Goal: Task Accomplishment & Management: Use online tool/utility

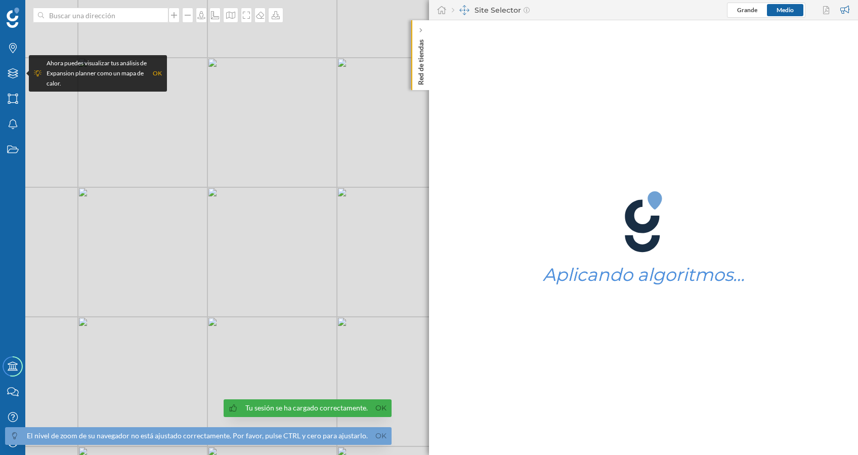
click at [419, 65] on p "Red de tiendas" at bounding box center [421, 60] width 10 height 50
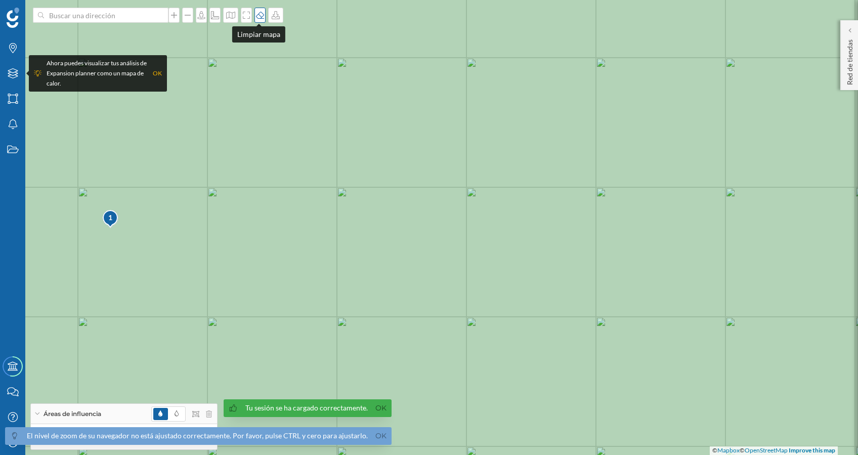
click at [260, 12] on icon at bounding box center [260, 15] width 8 height 7
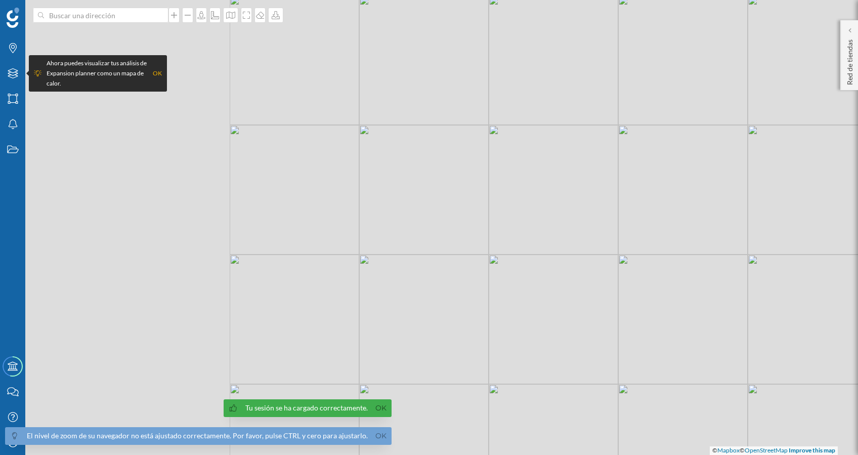
drag, startPoint x: 224, startPoint y: 225, endPoint x: 493, endPoint y: 159, distance: 276.9
click at [504, 162] on div "© Mapbox © OpenStreetMap Improve this map" at bounding box center [429, 227] width 858 height 455
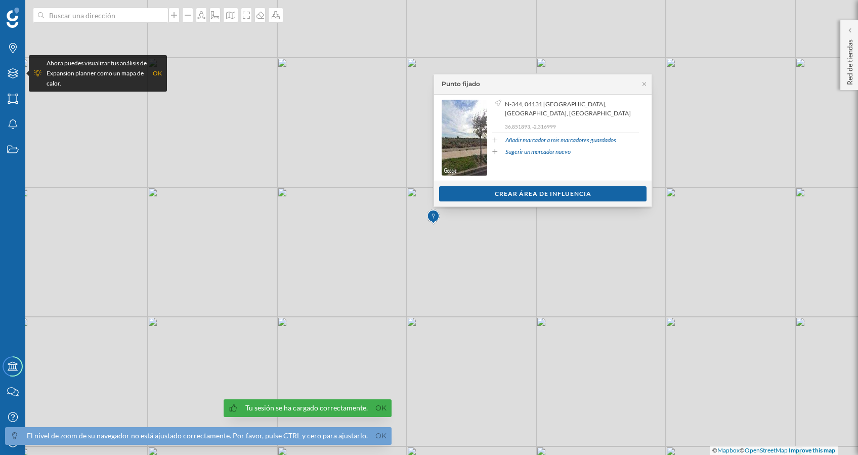
click at [645, 85] on icon at bounding box center [644, 84] width 8 height 6
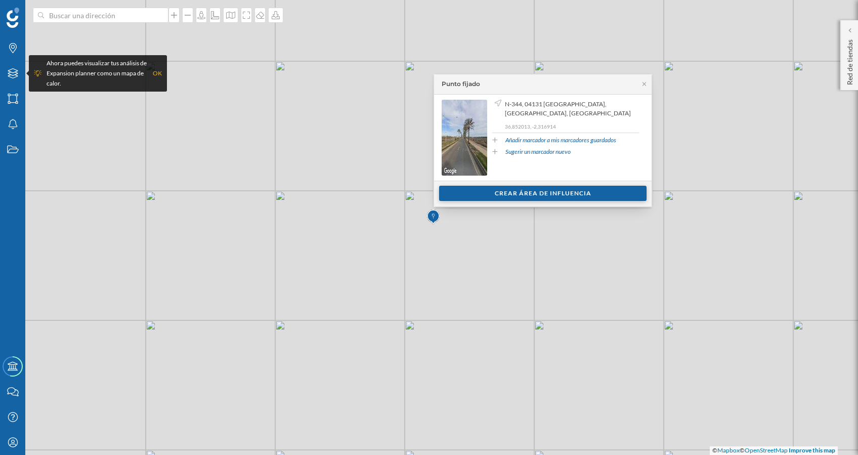
click at [529, 187] on div "Crear área de influencia" at bounding box center [542, 193] width 207 height 15
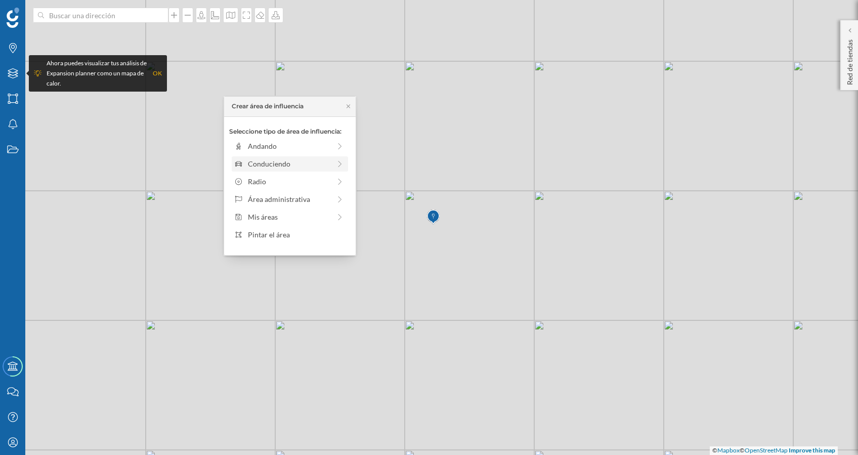
click at [244, 163] on div "Conduciendo" at bounding box center [282, 163] width 97 height 11
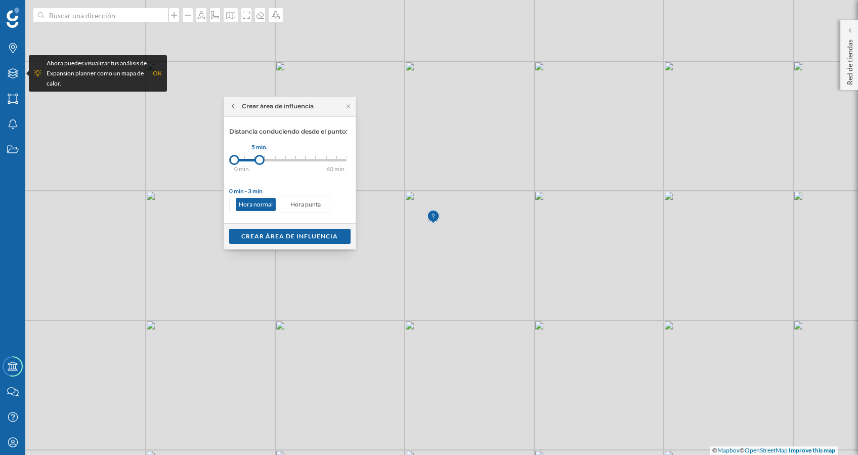
drag, startPoint x: 244, startPoint y: 158, endPoint x: 264, endPoint y: 161, distance: 20.0
click at [264, 161] on div at bounding box center [259, 160] width 10 height 10
click at [261, 231] on div "Crear área de influencia" at bounding box center [289, 235] width 121 height 15
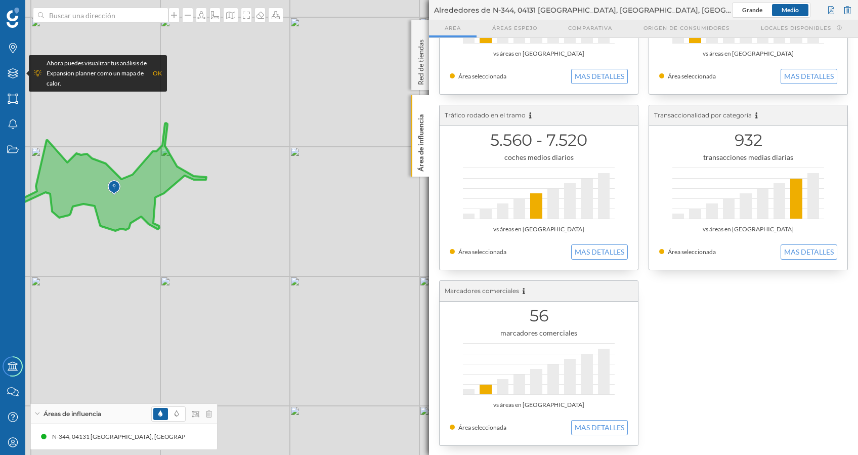
scroll to position [159, 0]
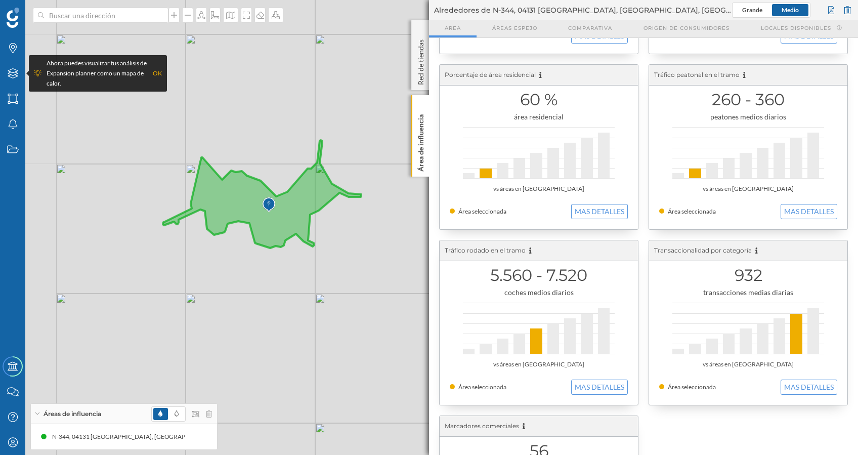
drag, startPoint x: 152, startPoint y: 245, endPoint x: 307, endPoint y: 262, distance: 155.8
click at [307, 262] on div "© Mapbox © OpenStreetMap Improve this map" at bounding box center [429, 227] width 858 height 455
click at [256, 17] on icon at bounding box center [260, 15] width 10 height 8
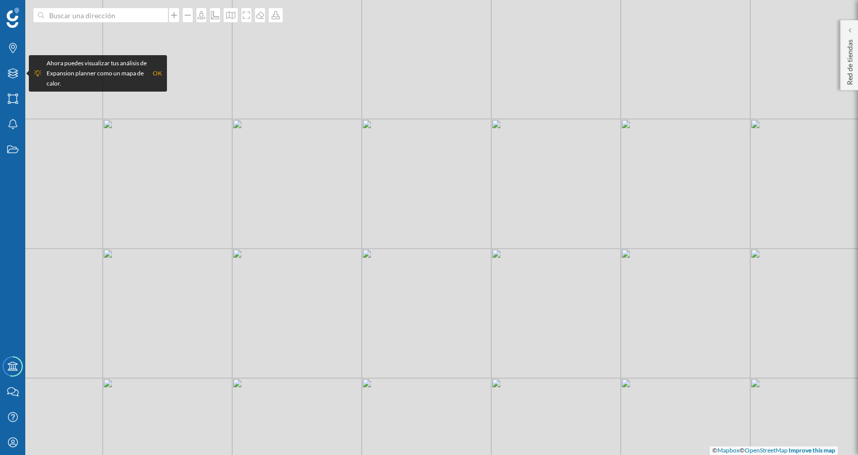
drag, startPoint x: 322, startPoint y: 204, endPoint x: 388, endPoint y: 331, distance: 143.0
click at [388, 331] on div "© Mapbox © OpenStreetMap Improve this map" at bounding box center [429, 227] width 858 height 455
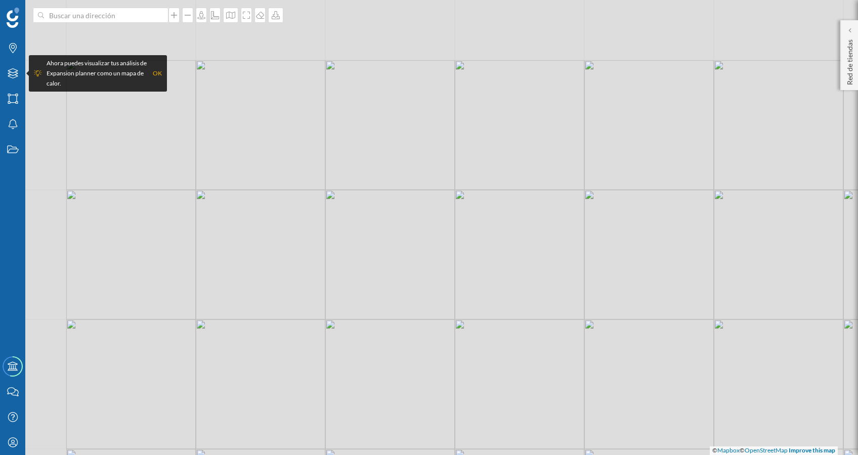
drag, startPoint x: 262, startPoint y: 204, endPoint x: 330, endPoint y: 277, distance: 99.5
click at [334, 278] on div "© Mapbox © OpenStreetMap Improve this map" at bounding box center [429, 227] width 858 height 455
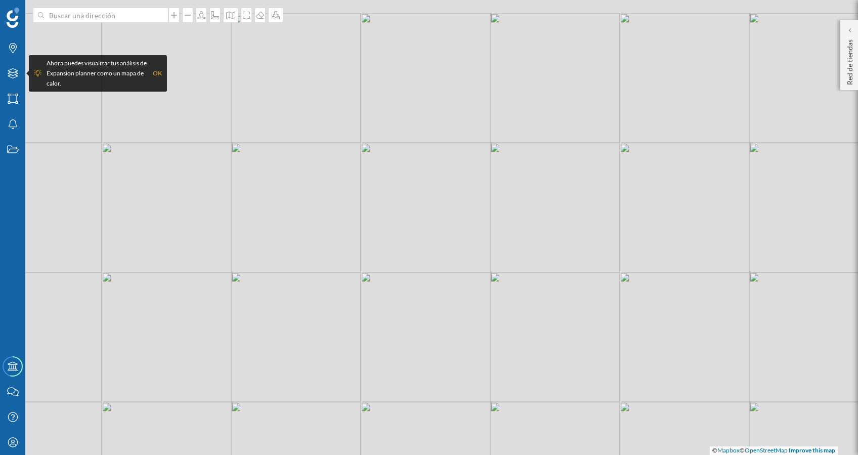
drag, startPoint x: 427, startPoint y: 219, endPoint x: 344, endPoint y: 331, distance: 140.3
click at [344, 331] on div "© Mapbox © OpenStreetMap Improve this map" at bounding box center [429, 227] width 858 height 455
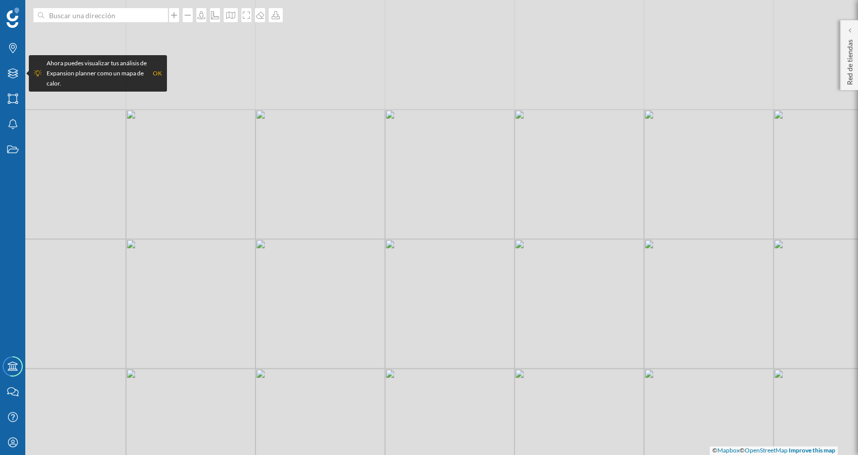
drag, startPoint x: 417, startPoint y: 197, endPoint x: 437, endPoint y: 311, distance: 115.6
click at [437, 315] on div "© Mapbox © OpenStreetMap Improve this map" at bounding box center [429, 227] width 858 height 455
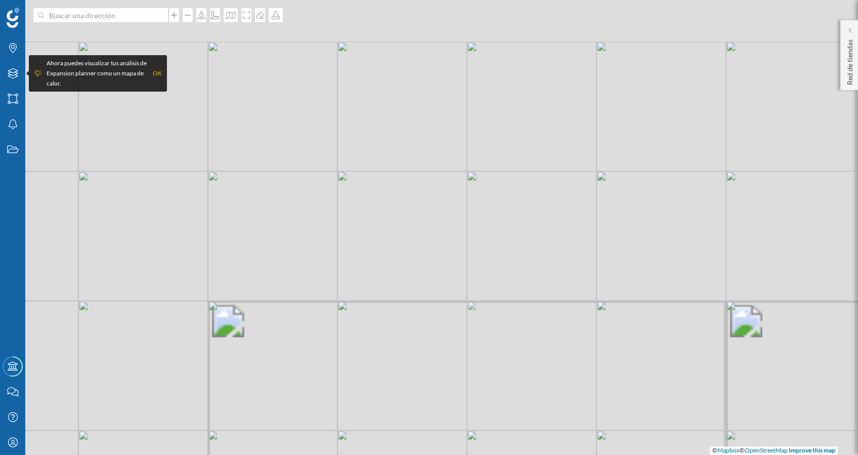
drag, startPoint x: 430, startPoint y: 198, endPoint x: 417, endPoint y: 415, distance: 217.4
click at [417, 417] on div "© Mapbox © OpenStreetMap Improve this map" at bounding box center [429, 227] width 858 height 455
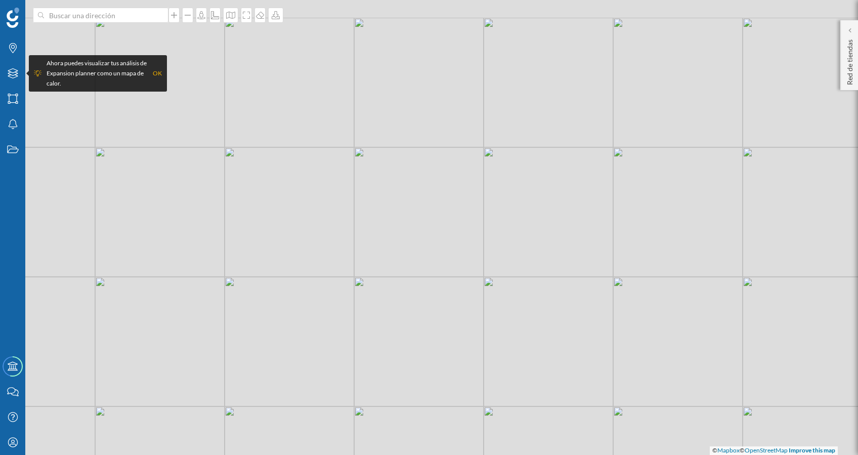
drag, startPoint x: 417, startPoint y: 184, endPoint x: 255, endPoint y: 104, distance: 180.5
click at [447, 255] on div "© Mapbox © OpenStreetMap Improve this map" at bounding box center [429, 227] width 858 height 455
click at [103, 19] on input at bounding box center [100, 15] width 113 height 15
type input "[STREET_ADDRESS]"
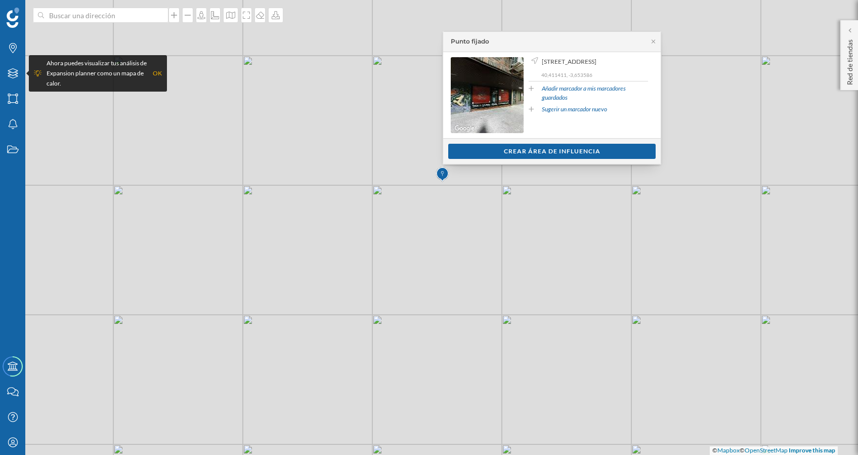
click at [409, 278] on div "© Mapbox © OpenStreetMap Improve this map" at bounding box center [429, 227] width 858 height 455
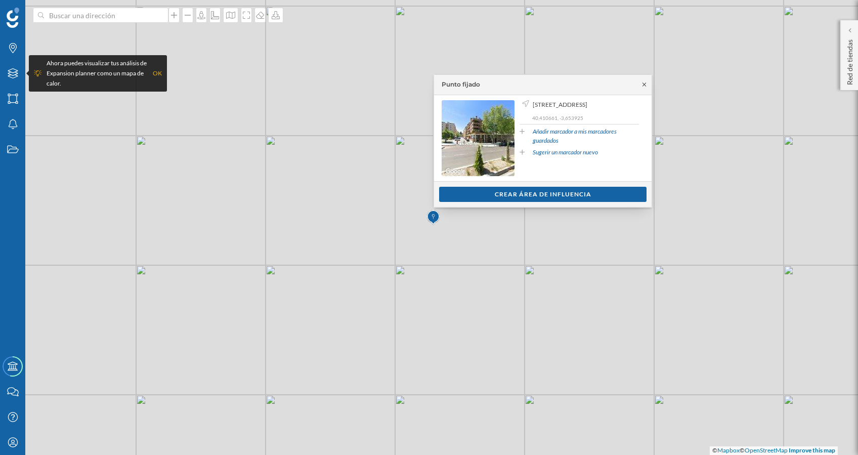
click at [645, 85] on icon at bounding box center [645, 84] width 4 height 4
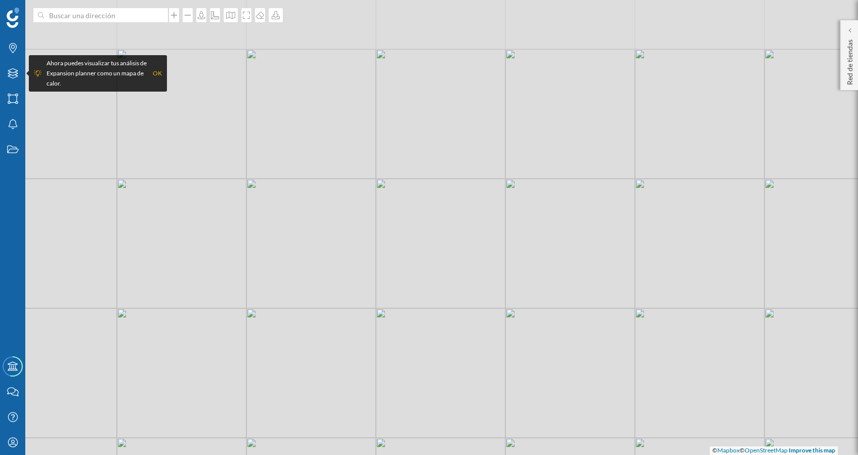
drag, startPoint x: 344, startPoint y: 122, endPoint x: 335, endPoint y: 232, distance: 110.6
click at [335, 233] on div "© Mapbox © OpenStreetMap Improve this map" at bounding box center [429, 227] width 858 height 455
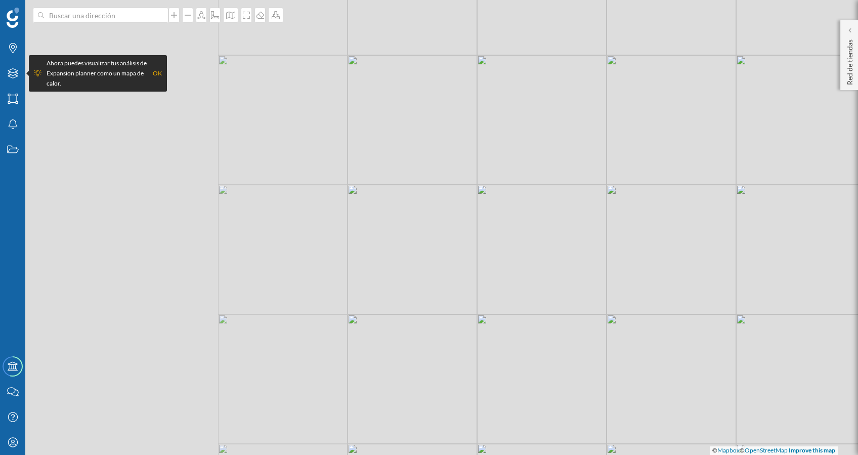
drag, startPoint x: 195, startPoint y: 190, endPoint x: 547, endPoint y: 227, distance: 354.5
click at [547, 227] on div "© Mapbox © OpenStreetMap Improve this map" at bounding box center [429, 227] width 858 height 455
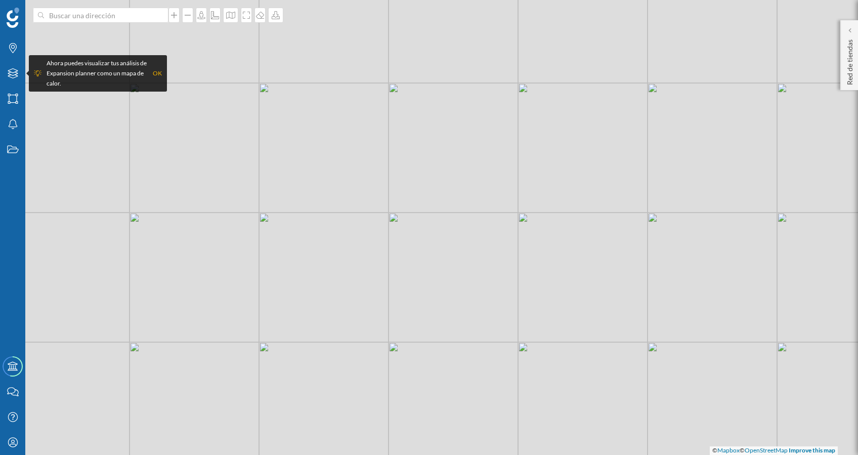
click at [375, 248] on div "© Mapbox © OpenStreetMap Improve this map" at bounding box center [429, 227] width 858 height 455
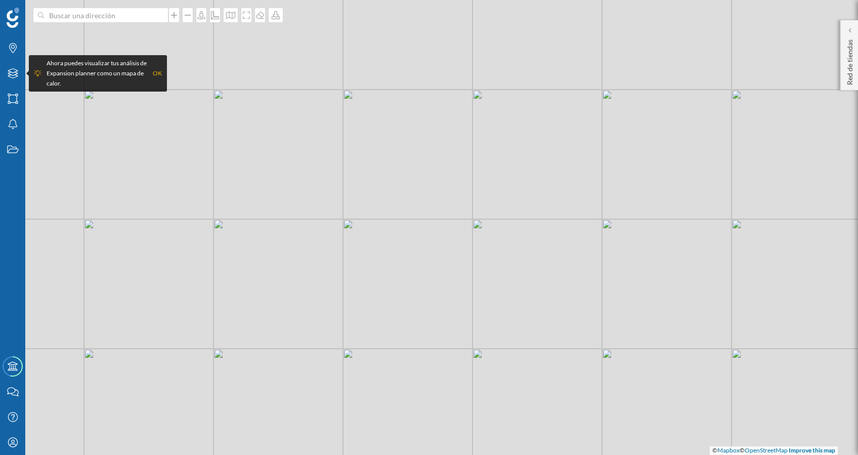
drag, startPoint x: 174, startPoint y: 197, endPoint x: 483, endPoint y: 146, distance: 312.9
click at [483, 146] on div "© Mapbox © OpenStreetMap Improve this map" at bounding box center [429, 227] width 858 height 455
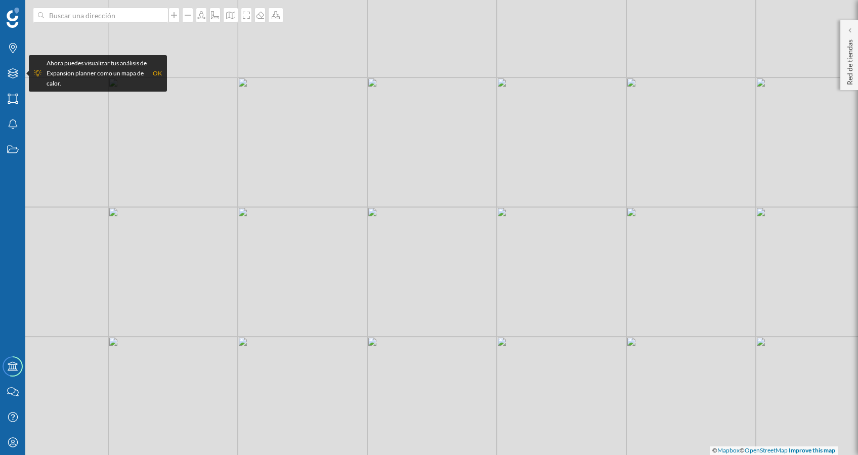
drag, startPoint x: 318, startPoint y: 239, endPoint x: 346, endPoint y: 327, distance: 92.3
click at [339, 353] on div "© Mapbox © OpenStreetMap Improve this map" at bounding box center [429, 227] width 858 height 455
drag, startPoint x: 374, startPoint y: 250, endPoint x: 372, endPoint y: 356, distance: 105.2
click at [368, 364] on div "© Mapbox © OpenStreetMap Improve this map" at bounding box center [429, 227] width 858 height 455
drag, startPoint x: 361, startPoint y: 194, endPoint x: 455, endPoint y: 314, distance: 152.0
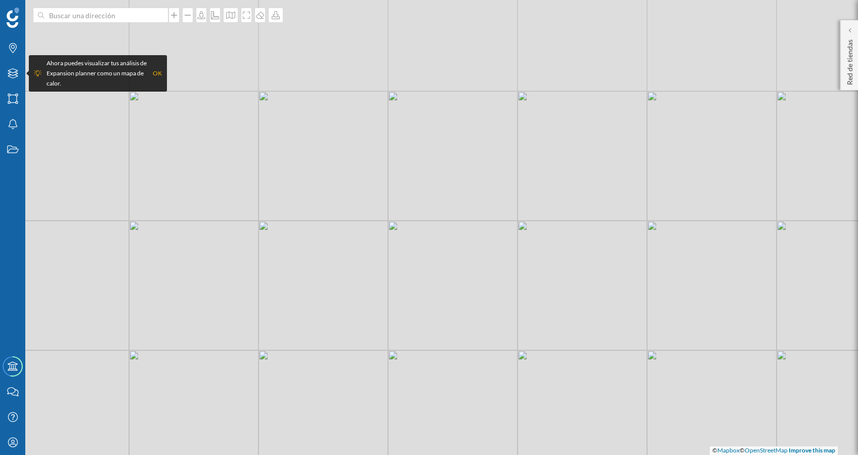
click at [455, 313] on div "© Mapbox © OpenStreetMap Improve this map" at bounding box center [429, 227] width 858 height 455
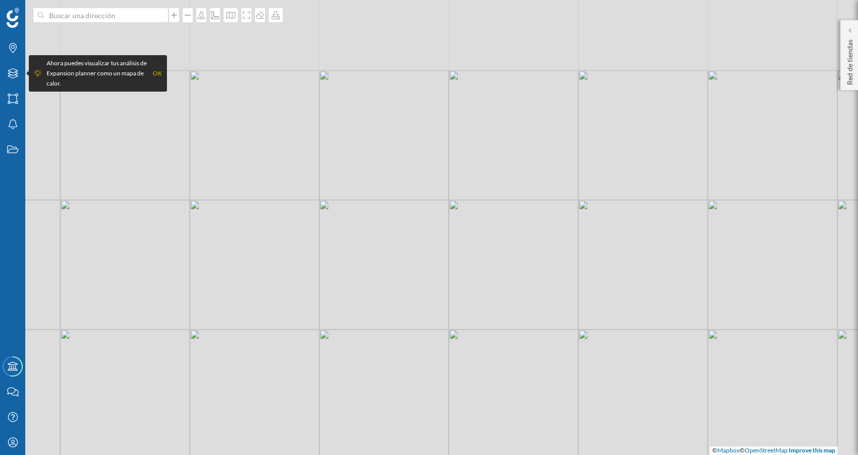
drag, startPoint x: 397, startPoint y: 216, endPoint x: 438, endPoint y: 292, distance: 86.2
click at [438, 295] on div "© Mapbox © OpenStreetMap Improve this map" at bounding box center [429, 227] width 858 height 455
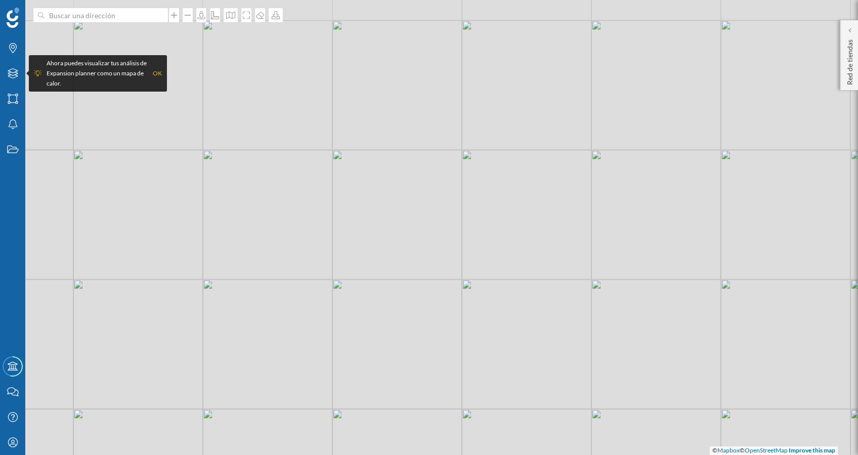
drag, startPoint x: 476, startPoint y: 232, endPoint x: 359, endPoint y: 313, distance: 142.6
click at [360, 311] on div "© Mapbox © OpenStreetMap Improve this map" at bounding box center [429, 227] width 858 height 455
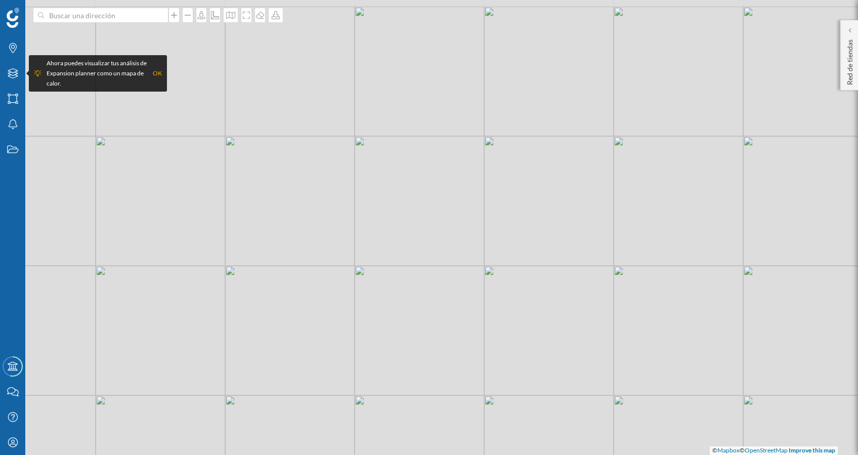
drag, startPoint x: 471, startPoint y: 223, endPoint x: 493, endPoint y: 337, distance: 116.5
click at [493, 337] on div "© Mapbox © OpenStreetMap Improve this map" at bounding box center [429, 227] width 858 height 455
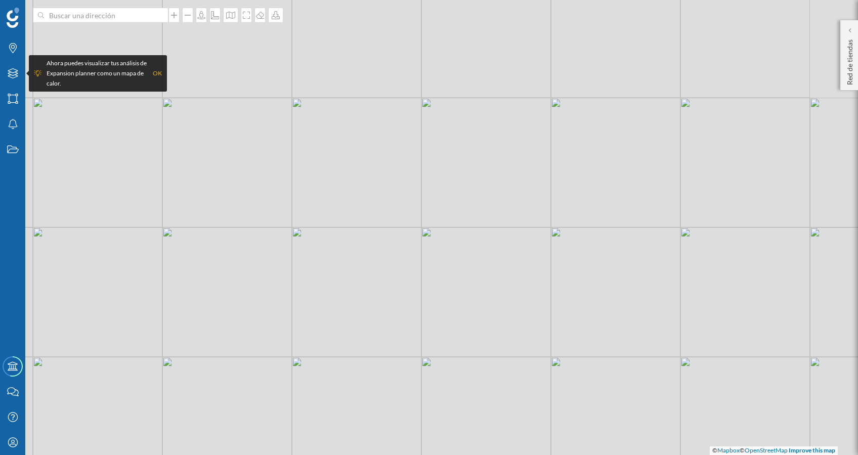
drag, startPoint x: 464, startPoint y: 271, endPoint x: 362, endPoint y: 376, distance: 146.7
click at [362, 376] on div "© Mapbox © OpenStreetMap Improve this map" at bounding box center [429, 227] width 858 height 455
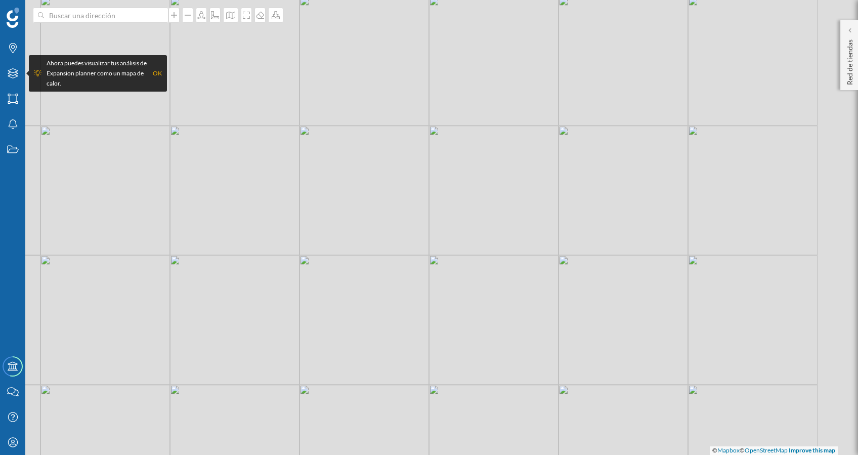
drag, startPoint x: 521, startPoint y: 210, endPoint x: 420, endPoint y: 349, distance: 171.3
click at [420, 349] on div "© Mapbox © OpenStreetMap Improve this map" at bounding box center [429, 227] width 858 height 455
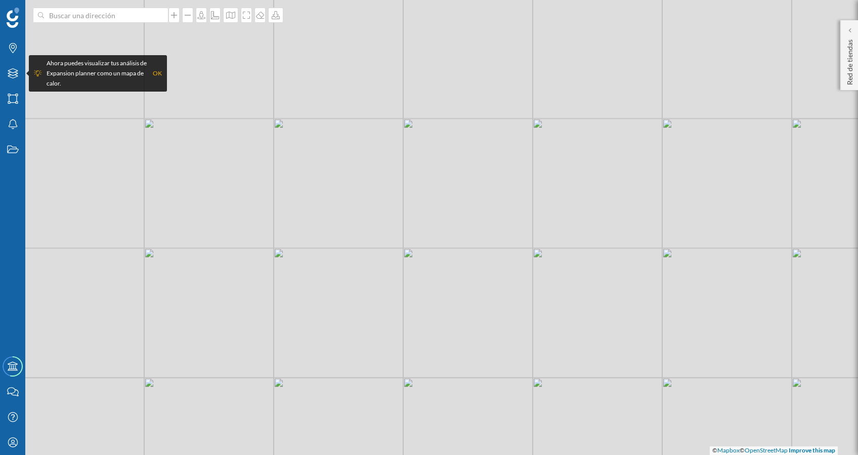
drag, startPoint x: 310, startPoint y: 309, endPoint x: 417, endPoint y: 278, distance: 111.7
click at [417, 278] on div "© Mapbox © OpenStreetMap Improve this map" at bounding box center [429, 227] width 858 height 455
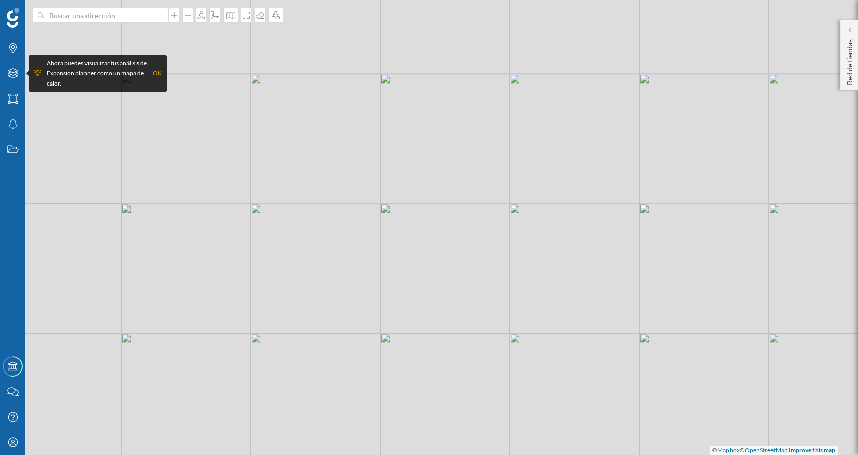
drag, startPoint x: 490, startPoint y: 290, endPoint x: 472, endPoint y: 291, distance: 18.3
click at [472, 291] on div "© Mapbox © OpenStreetMap Improve this map" at bounding box center [429, 227] width 858 height 455
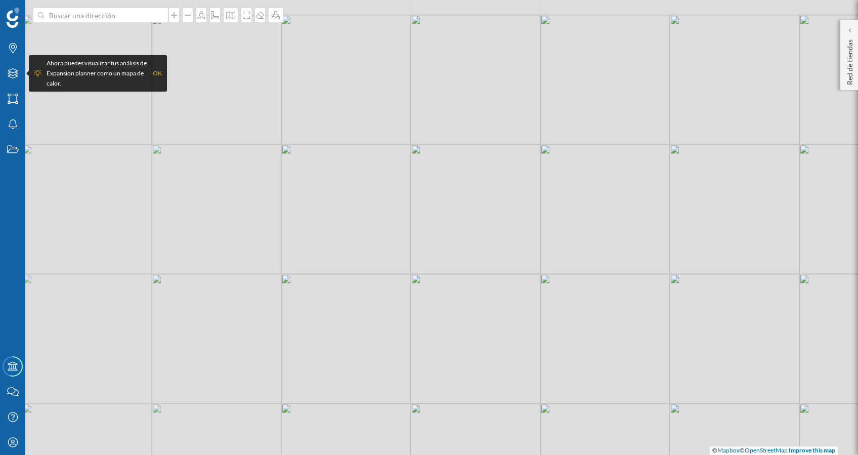
drag, startPoint x: 324, startPoint y: 272, endPoint x: 611, endPoint y: 350, distance: 297.1
click at [611, 350] on div "© Mapbox © OpenStreetMap Improve this map" at bounding box center [429, 227] width 858 height 455
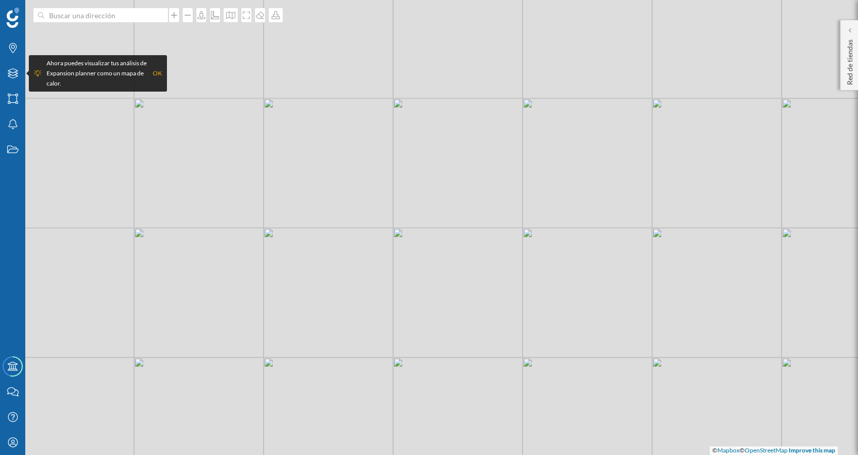
drag, startPoint x: 409, startPoint y: 272, endPoint x: 644, endPoint y: 223, distance: 239.7
click at [644, 223] on div "© Mapbox © OpenStreetMap Improve this map" at bounding box center [429, 227] width 858 height 455
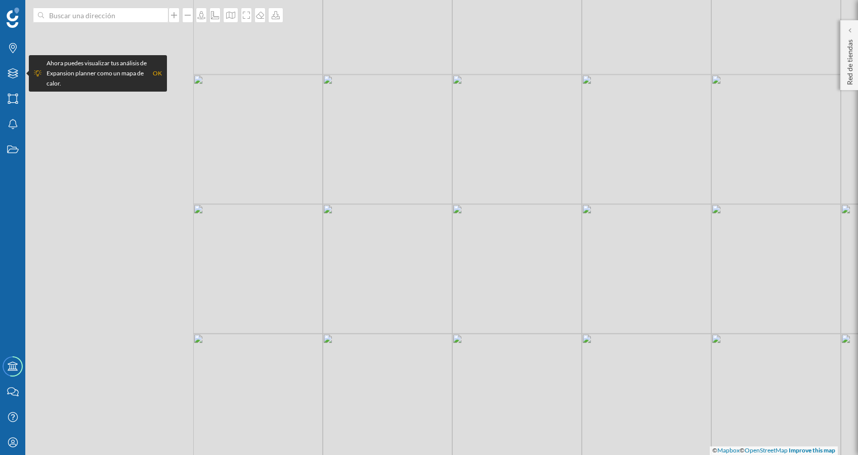
drag, startPoint x: 325, startPoint y: 263, endPoint x: 643, endPoint y: 239, distance: 318.6
click at [643, 239] on div "© Mapbox © OpenStreetMap Improve this map" at bounding box center [429, 227] width 858 height 455
drag, startPoint x: 608, startPoint y: 279, endPoint x: 522, endPoint y: 269, distance: 86.7
click at [522, 269] on div "© Mapbox © OpenStreetMap Improve this map" at bounding box center [429, 227] width 858 height 455
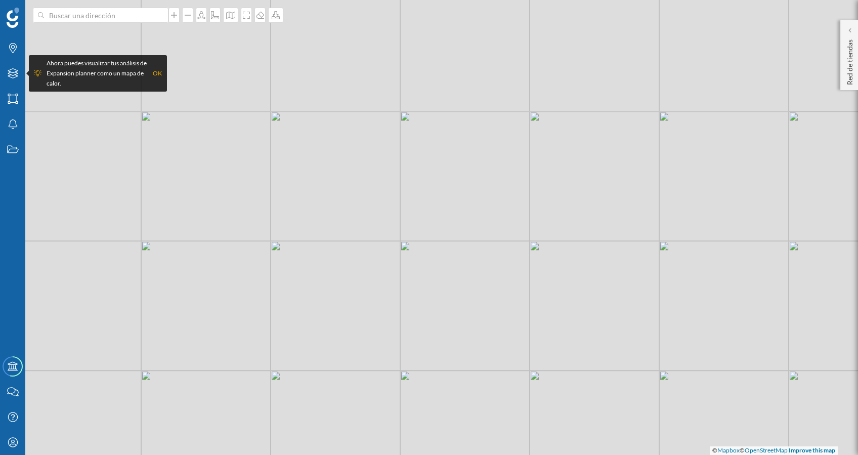
drag, startPoint x: 350, startPoint y: 295, endPoint x: 462, endPoint y: 323, distance: 115.7
click at [462, 323] on div "© Mapbox © OpenStreetMap Improve this map" at bounding box center [429, 227] width 858 height 455
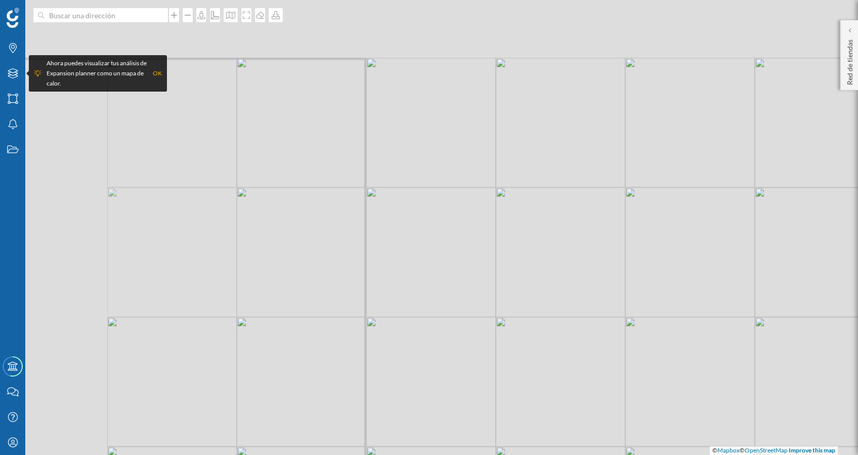
drag, startPoint x: 388, startPoint y: 271, endPoint x: 542, endPoint y: 336, distance: 167.5
click at [542, 336] on div "© Mapbox © OpenStreetMap Improve this map" at bounding box center [429, 227] width 858 height 455
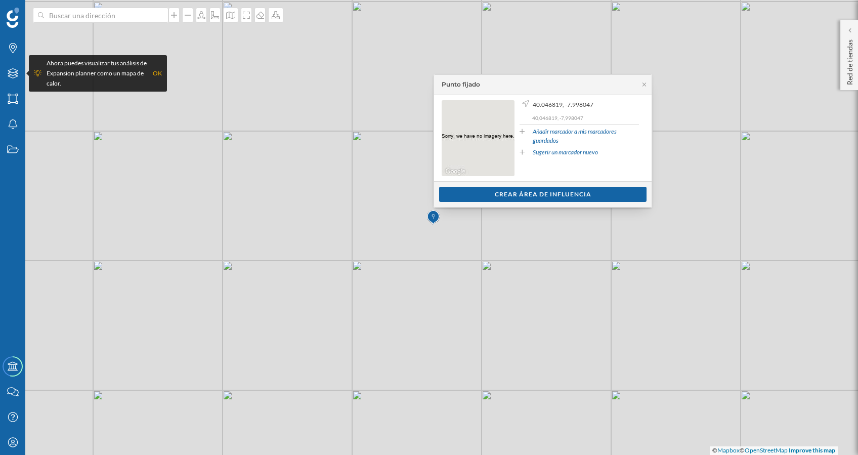
click at [490, 189] on div "Crear área de influencia" at bounding box center [542, 194] width 207 height 15
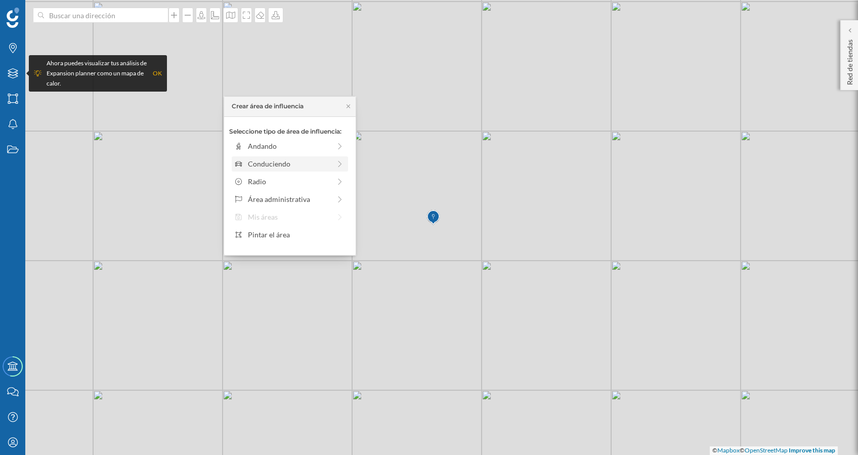
click at [277, 161] on div "Conduciendo" at bounding box center [289, 163] width 82 height 11
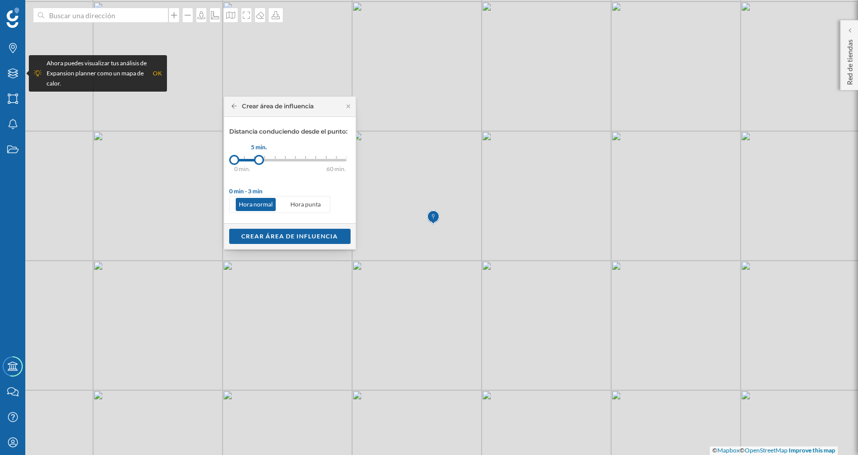
drag, startPoint x: 249, startPoint y: 159, endPoint x: 259, endPoint y: 162, distance: 10.4
click at [259, 162] on div at bounding box center [259, 160] width 10 height 10
click at [263, 231] on div "Crear área de influencia" at bounding box center [289, 235] width 121 height 15
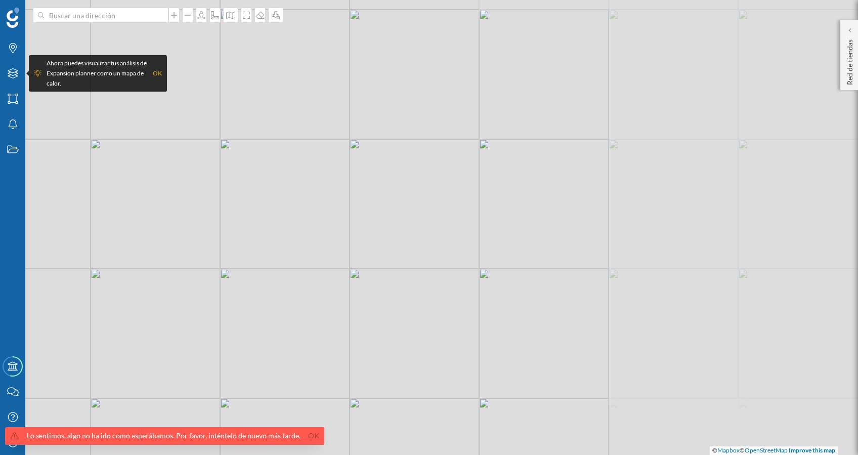
drag, startPoint x: 664, startPoint y: 269, endPoint x: 285, endPoint y: 278, distance: 379.5
click at [282, 277] on div "© Mapbox © OpenStreetMap Improve this map" at bounding box center [429, 227] width 858 height 455
drag, startPoint x: 506, startPoint y: 240, endPoint x: 398, endPoint y: 356, distance: 158.2
click at [399, 356] on div "© Mapbox © OpenStreetMap Improve this map" at bounding box center [429, 227] width 858 height 455
drag, startPoint x: 474, startPoint y: 195, endPoint x: 450, endPoint y: 268, distance: 76.2
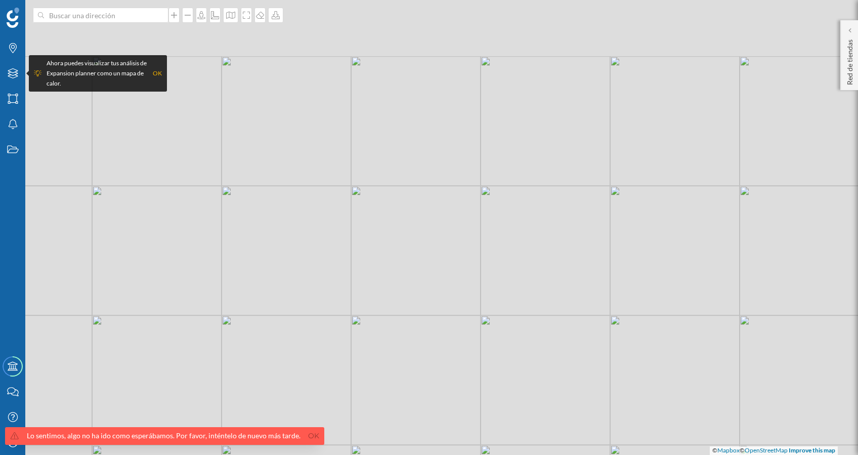
click at [450, 268] on div "© Mapbox © OpenStreetMap Improve this map" at bounding box center [429, 227] width 858 height 455
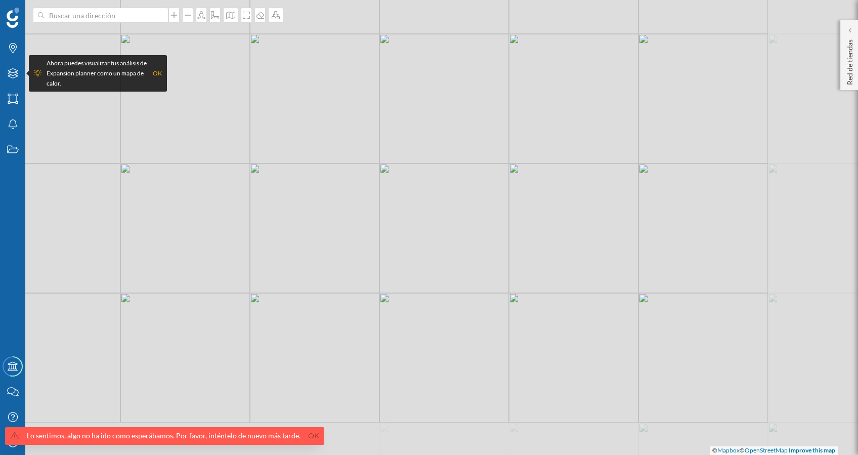
drag, startPoint x: 592, startPoint y: 318, endPoint x: 503, endPoint y: 246, distance: 114.8
click at [503, 246] on div "© Mapbox © OpenStreetMap Improve this map" at bounding box center [429, 227] width 858 height 455
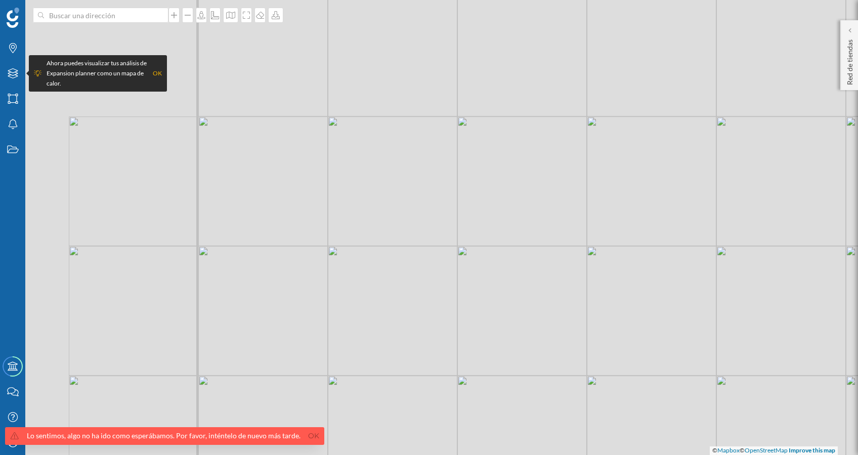
drag, startPoint x: 356, startPoint y: 196, endPoint x: 460, endPoint y: 290, distance: 140.8
click at [460, 290] on div "© Mapbox © OpenStreetMap Improve this map" at bounding box center [429, 227] width 858 height 455
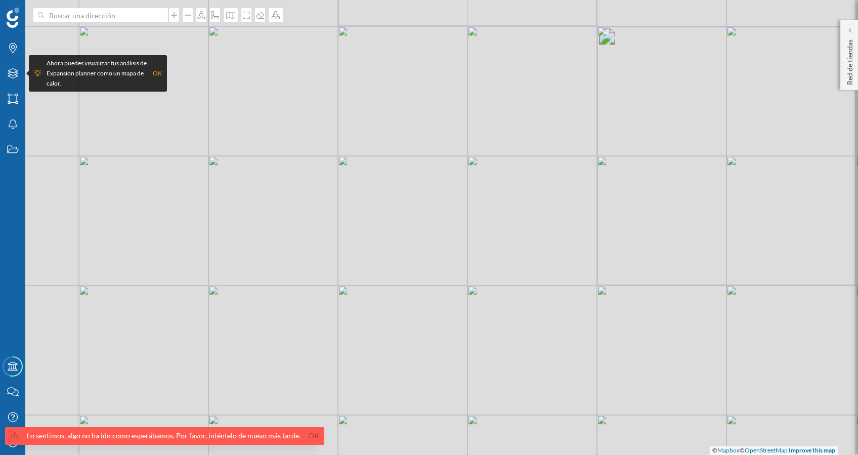
drag, startPoint x: 355, startPoint y: 236, endPoint x: 388, endPoint y: 307, distance: 77.4
click at [388, 311] on div "© Mapbox © OpenStreetMap Improve this map" at bounding box center [429, 227] width 858 height 455
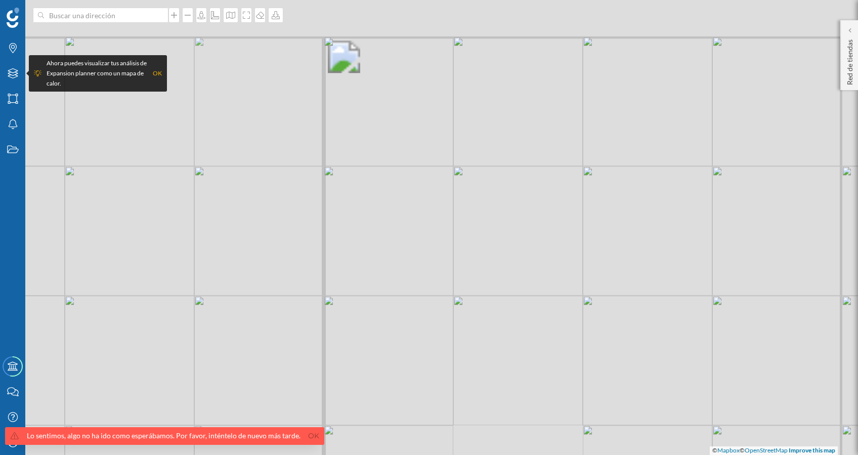
drag, startPoint x: 357, startPoint y: 245, endPoint x: 409, endPoint y: 321, distance: 91.8
click at [409, 320] on div "© Mapbox © OpenStreetMap Improve this map" at bounding box center [429, 227] width 858 height 455
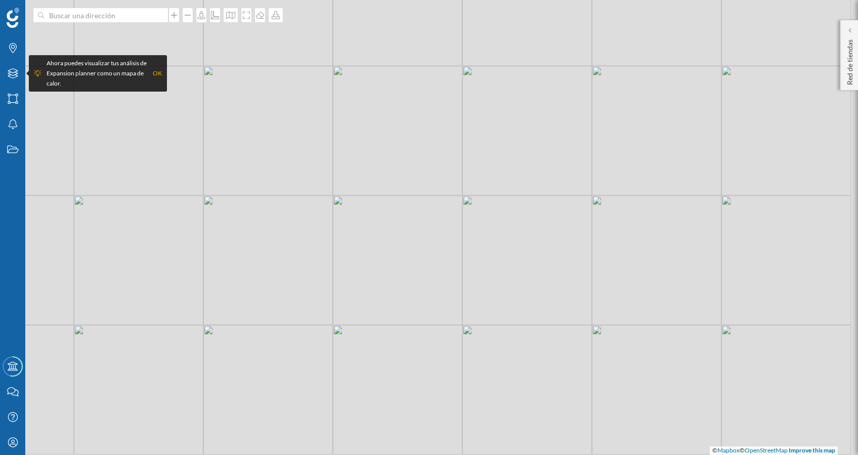
drag, startPoint x: 520, startPoint y: 303, endPoint x: 529, endPoint y: 263, distance: 41.0
click at [529, 263] on div "© Mapbox © OpenStreetMap Improve this map" at bounding box center [429, 227] width 858 height 455
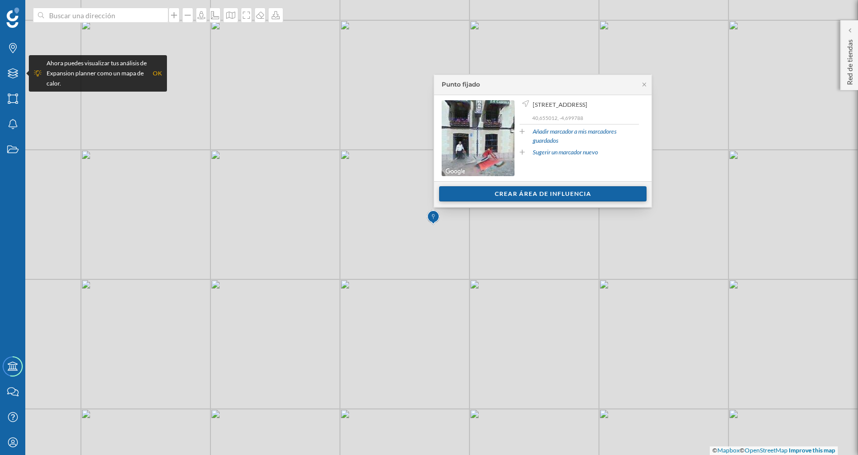
click at [486, 189] on div "Crear área de influencia" at bounding box center [542, 193] width 207 height 15
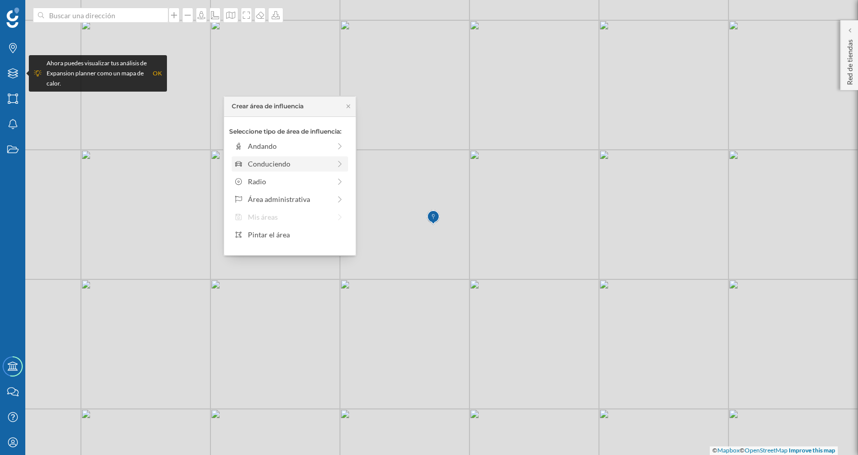
click at [265, 166] on div "Conduciendo" at bounding box center [289, 163] width 82 height 11
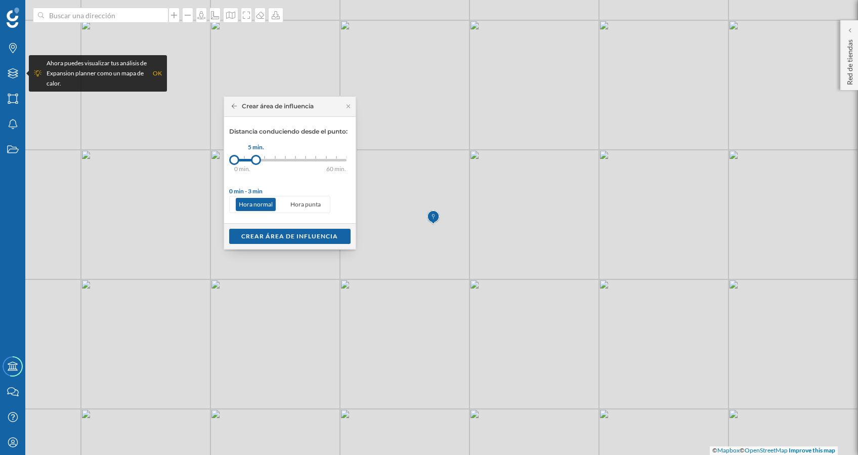
drag, startPoint x: 243, startPoint y: 158, endPoint x: 256, endPoint y: 163, distance: 14.1
click at [256, 163] on div at bounding box center [256, 160] width 10 height 10
click at [251, 232] on div "Crear área de influencia" at bounding box center [289, 235] width 121 height 15
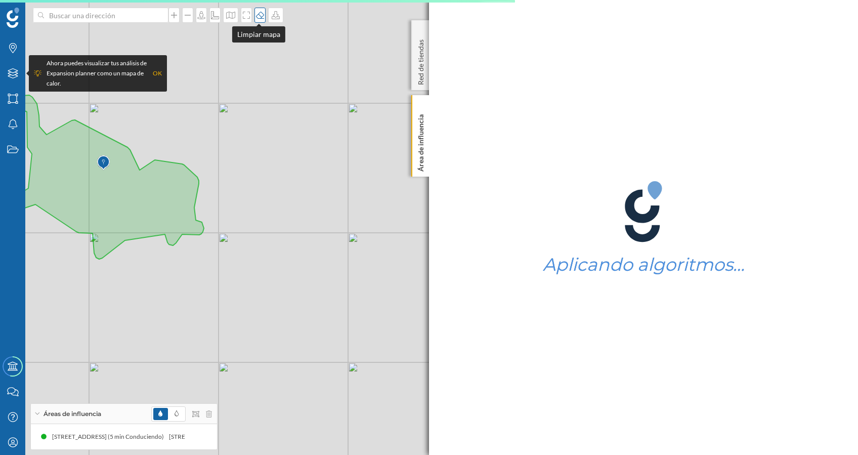
click at [258, 16] on icon at bounding box center [260, 15] width 10 height 8
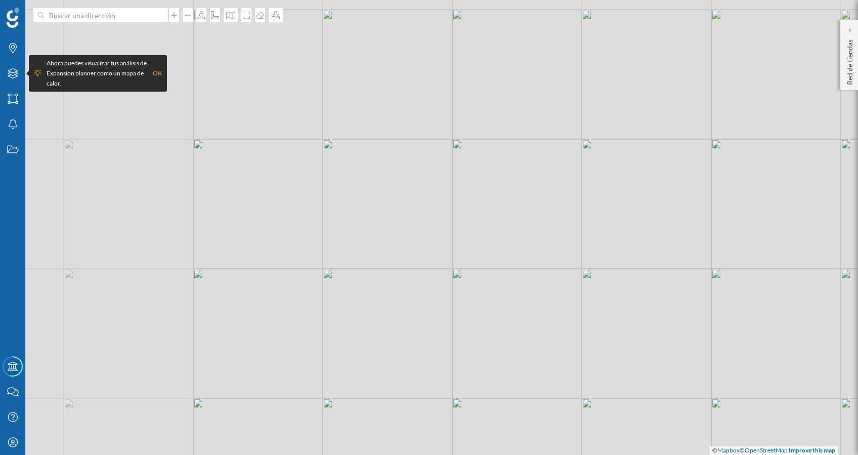
drag, startPoint x: 211, startPoint y: 170, endPoint x: 445, endPoint y: 206, distance: 236.5
click at [445, 206] on div "© Mapbox © OpenStreetMap Improve this map" at bounding box center [429, 227] width 858 height 455
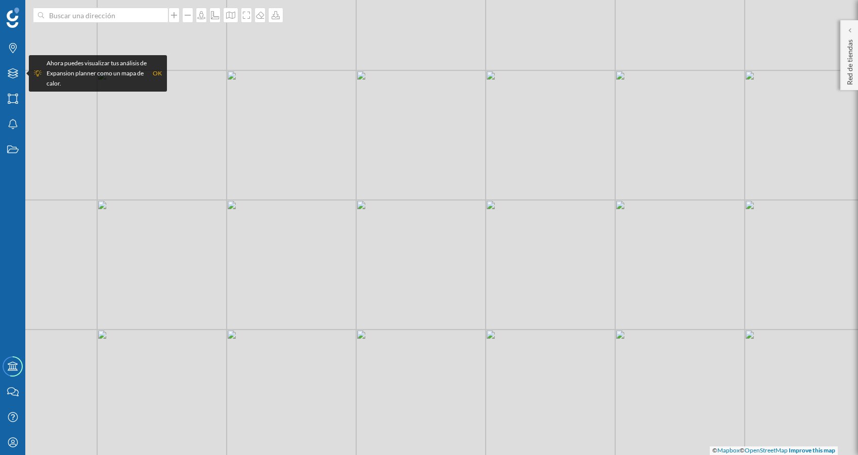
drag, startPoint x: 269, startPoint y: 201, endPoint x: 303, endPoint y: 264, distance: 70.6
click at [303, 264] on div "© Mapbox © OpenStreetMap Improve this map" at bounding box center [429, 227] width 858 height 455
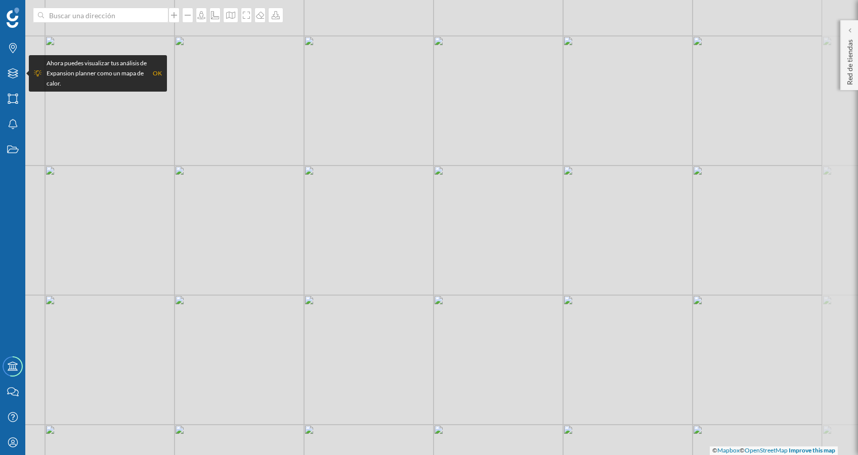
drag, startPoint x: 420, startPoint y: 242, endPoint x: 332, endPoint y: 230, distance: 89.4
click at [332, 230] on div "© Mapbox © OpenStreetMap Improve this map" at bounding box center [429, 227] width 858 height 455
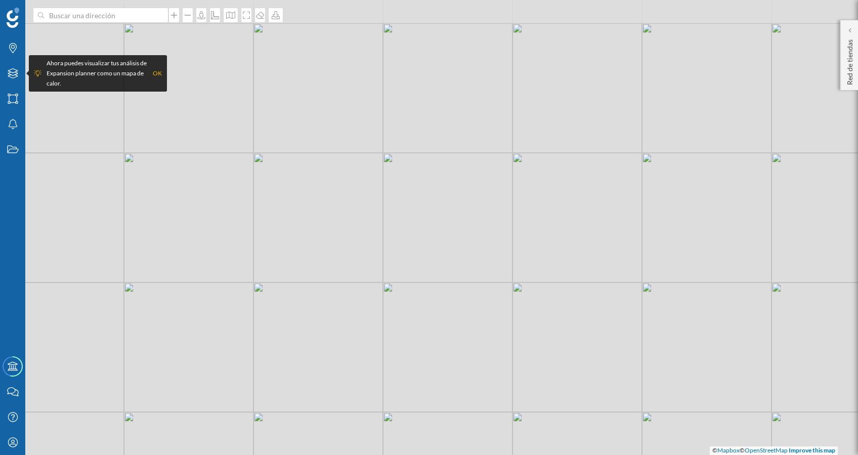
drag, startPoint x: 323, startPoint y: 137, endPoint x: 376, endPoint y: 215, distance: 93.9
click at [376, 217] on div "© Mapbox © OpenStreetMap Improve this map" at bounding box center [429, 227] width 858 height 455
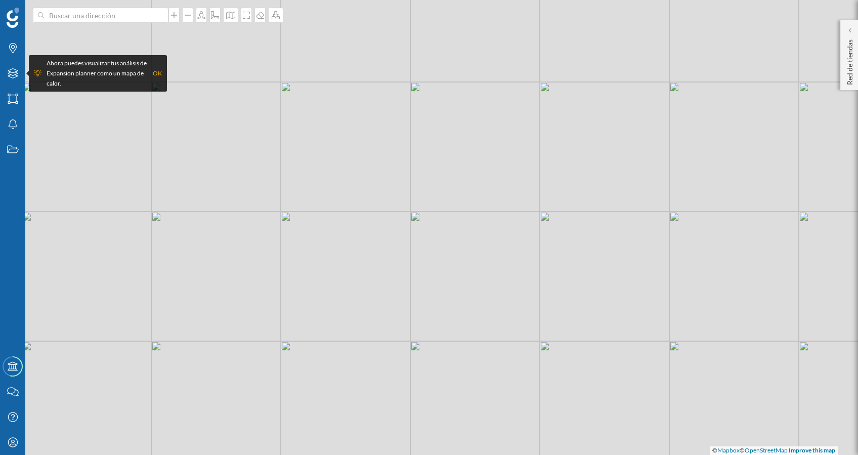
drag, startPoint x: 372, startPoint y: 287, endPoint x: 346, endPoint y: 224, distance: 68.0
click at [346, 224] on div "© Mapbox © OpenStreetMap Improve this map" at bounding box center [429, 227] width 858 height 455
drag, startPoint x: 372, startPoint y: 172, endPoint x: 378, endPoint y: 220, distance: 48.9
click at [378, 220] on div "© Mapbox © OpenStreetMap Improve this map" at bounding box center [429, 227] width 858 height 455
drag, startPoint x: 526, startPoint y: 299, endPoint x: 440, endPoint y: 238, distance: 105.2
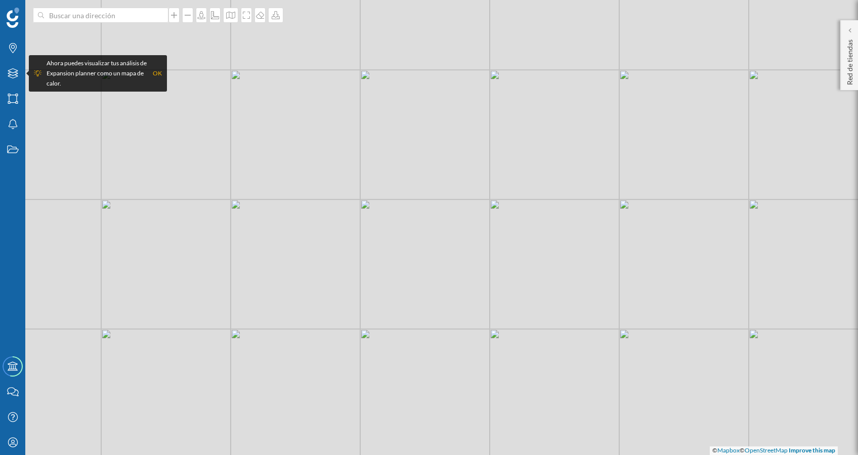
click at [441, 238] on div "© Mapbox © OpenStreetMap Improve this map" at bounding box center [429, 227] width 858 height 455
drag, startPoint x: 838, startPoint y: 182, endPoint x: 810, endPoint y: 246, distance: 69.4
click at [845, 195] on div "© Mapbox © OpenStreetMap Improve this map" at bounding box center [429, 227] width 858 height 455
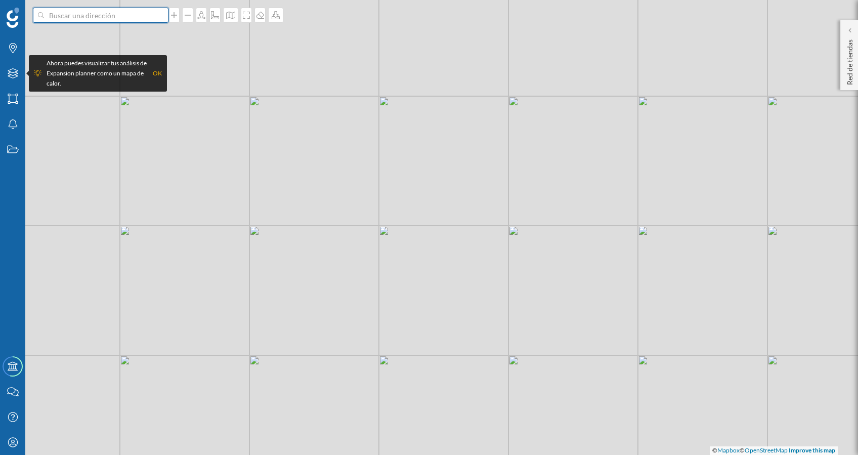
click at [58, 14] on input at bounding box center [100, 15] width 113 height 15
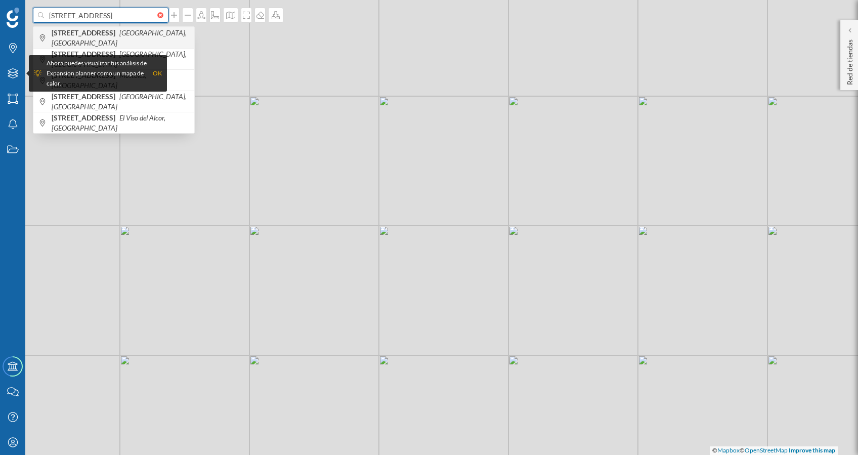
type input "[STREET_ADDRESS]"
click at [75, 37] on b "[STREET_ADDRESS]" at bounding box center [85, 32] width 66 height 9
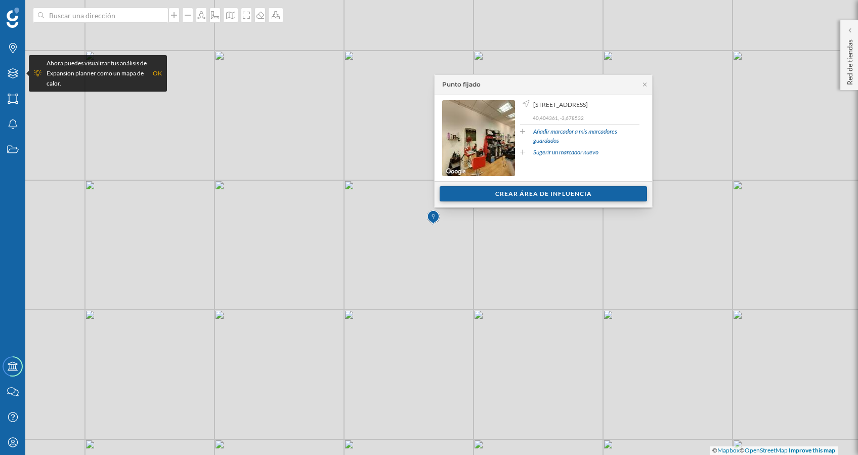
click at [537, 195] on div "Crear área de influencia" at bounding box center [543, 193] width 207 height 15
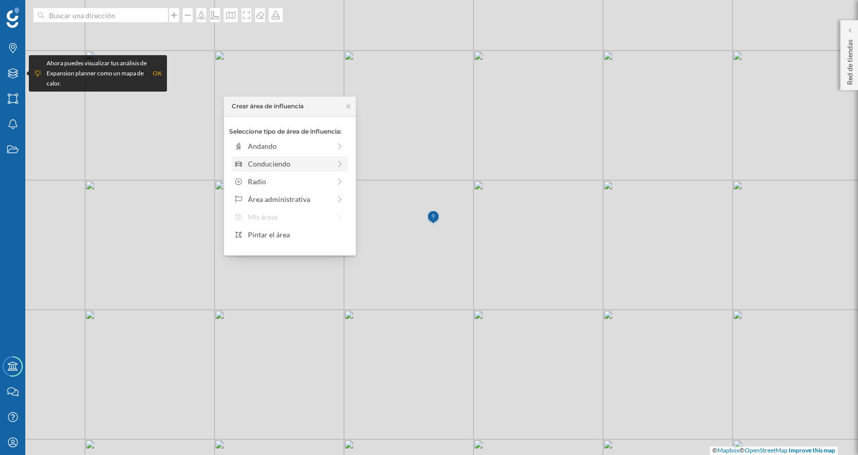
click at [276, 166] on div "Conduciendo" at bounding box center [289, 163] width 82 height 11
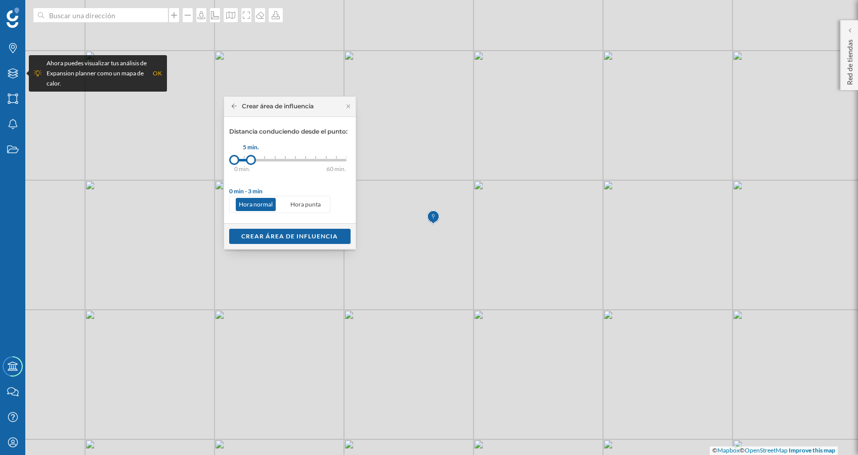
drag, startPoint x: 246, startPoint y: 156, endPoint x: 251, endPoint y: 158, distance: 5.7
click at [251, 158] on div at bounding box center [251, 160] width 10 height 10
click at [233, 105] on icon at bounding box center [235, 106] width 6 height 5
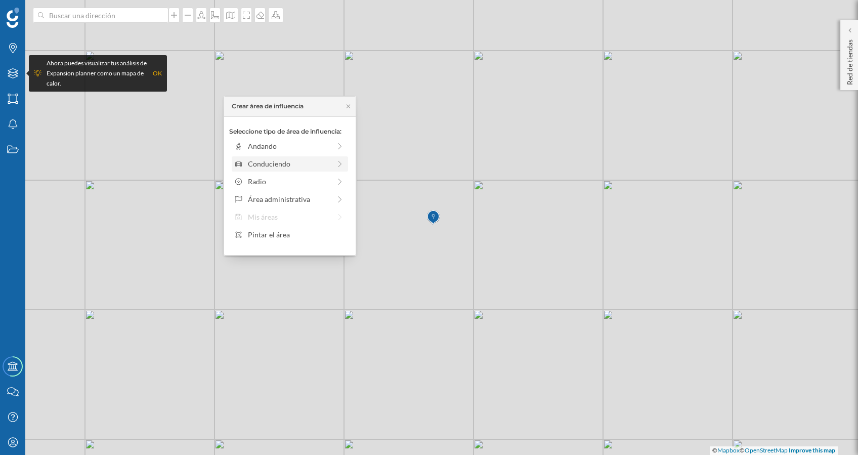
click at [259, 165] on div "Conduciendo" at bounding box center [289, 163] width 82 height 11
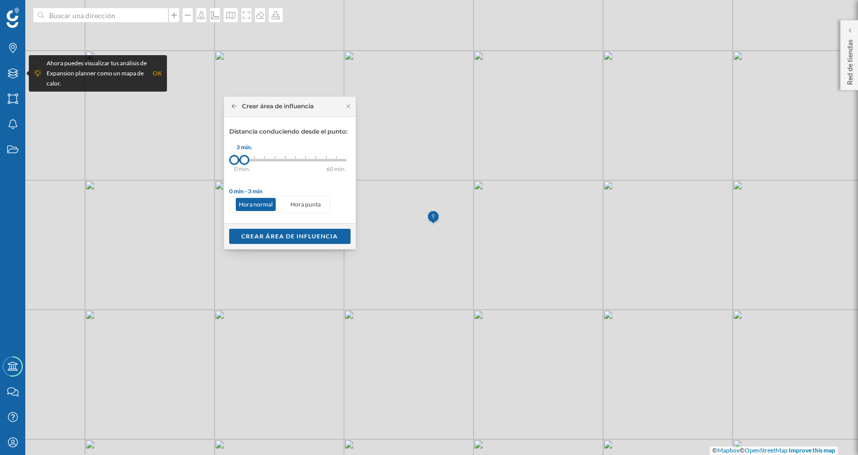
click at [248, 157] on div "0 min. 3 min. 5 min. 7 min. 10 min. 12 min. 15 min. 20 min. 30 min. 45 min. 50 …" at bounding box center [290, 160] width 112 height 13
drag, startPoint x: 246, startPoint y: 161, endPoint x: 254, endPoint y: 162, distance: 8.1
click at [254, 162] on div at bounding box center [254, 160] width 10 height 10
click at [261, 233] on div "Crear área de influencia" at bounding box center [289, 235] width 121 height 15
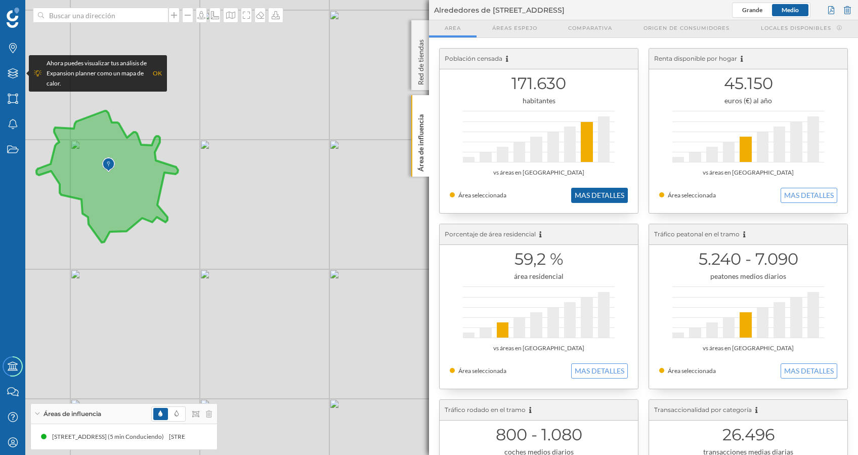
click at [594, 194] on button "MAS DETALLES" at bounding box center [599, 195] width 57 height 15
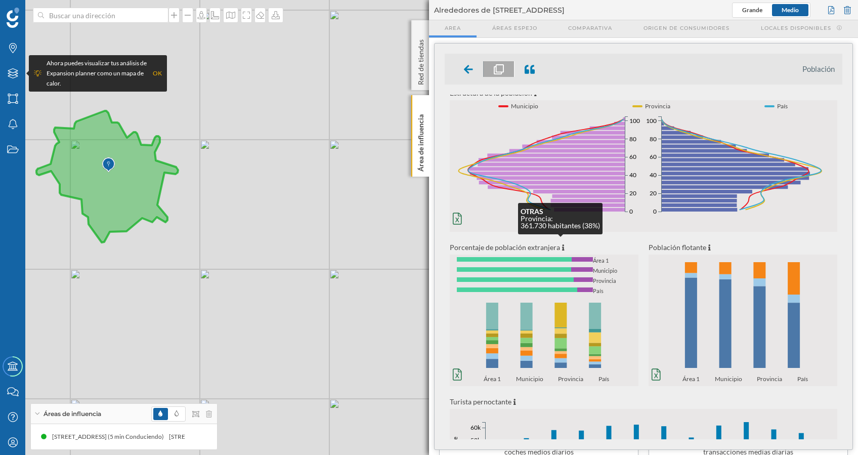
scroll to position [0, 0]
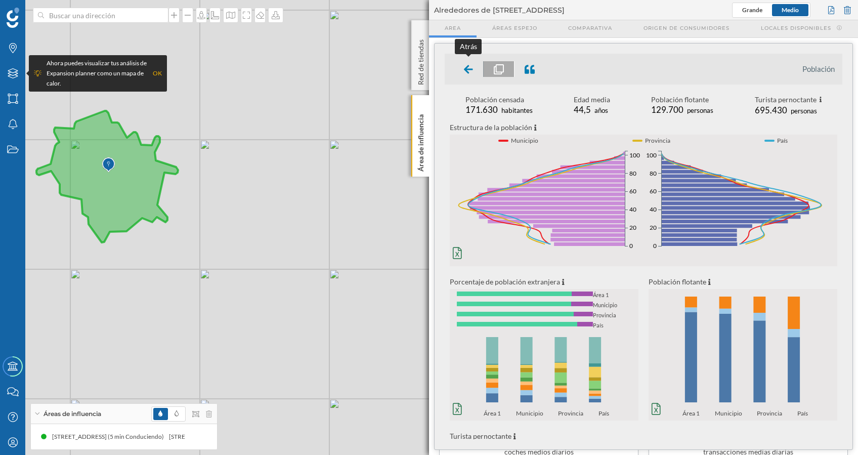
click at [468, 70] on icon at bounding box center [468, 69] width 9 height 10
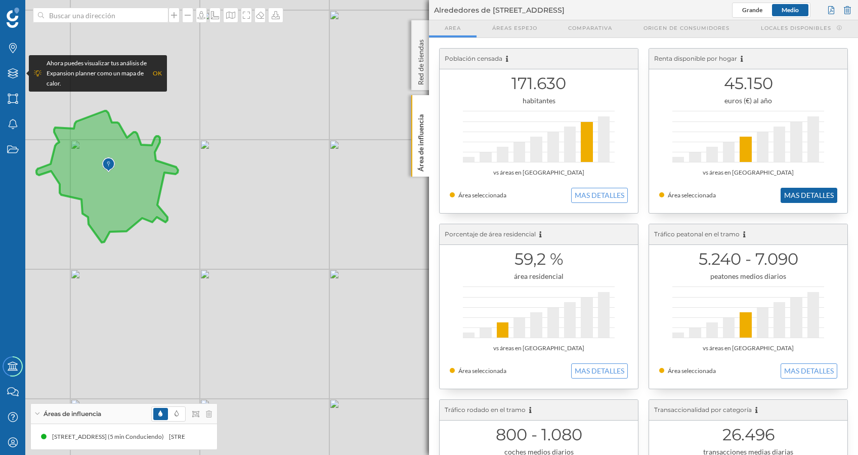
click at [794, 193] on button "MAS DETALLES" at bounding box center [809, 195] width 57 height 15
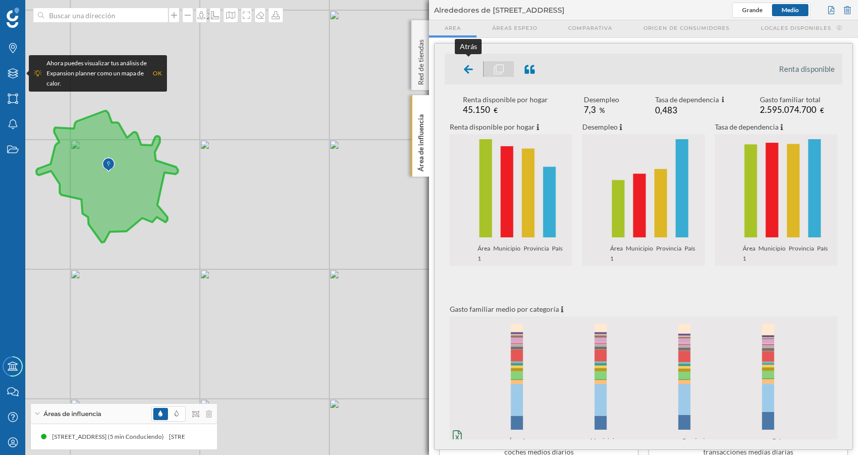
click at [466, 68] on icon at bounding box center [468, 69] width 9 height 9
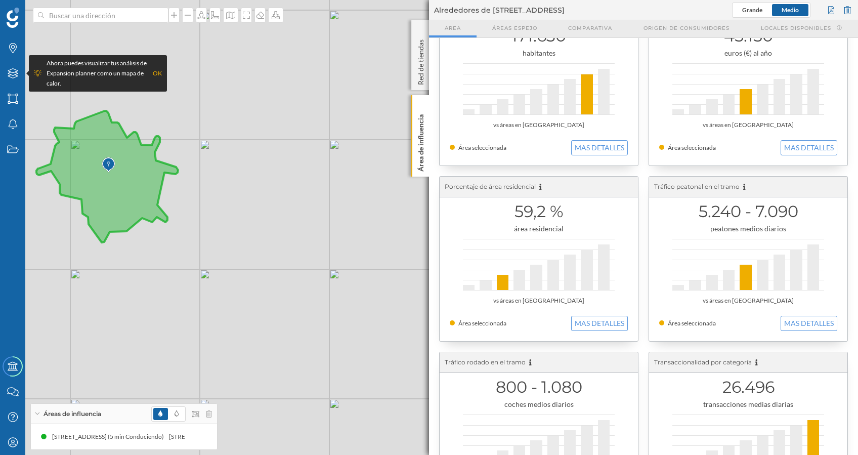
scroll to position [67, 0]
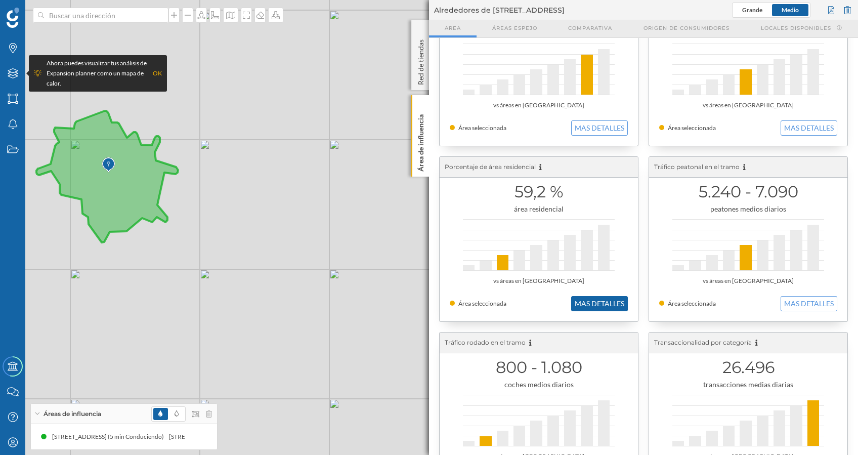
click at [582, 308] on button "MAS DETALLES" at bounding box center [599, 303] width 57 height 15
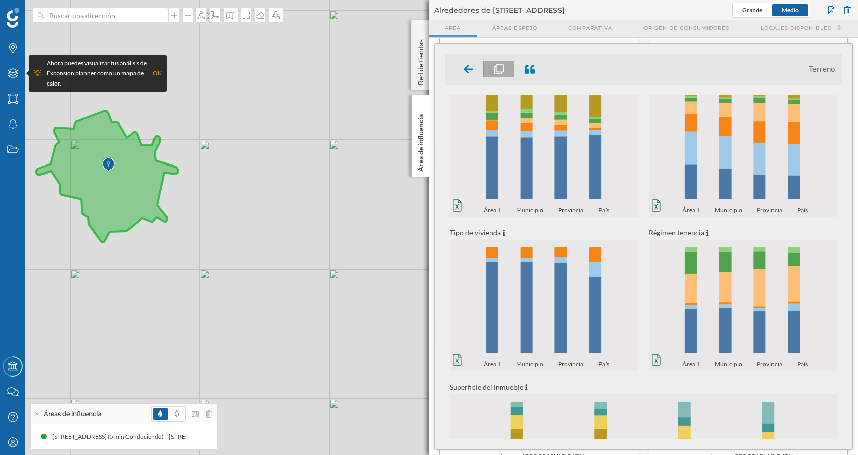
scroll to position [0, 0]
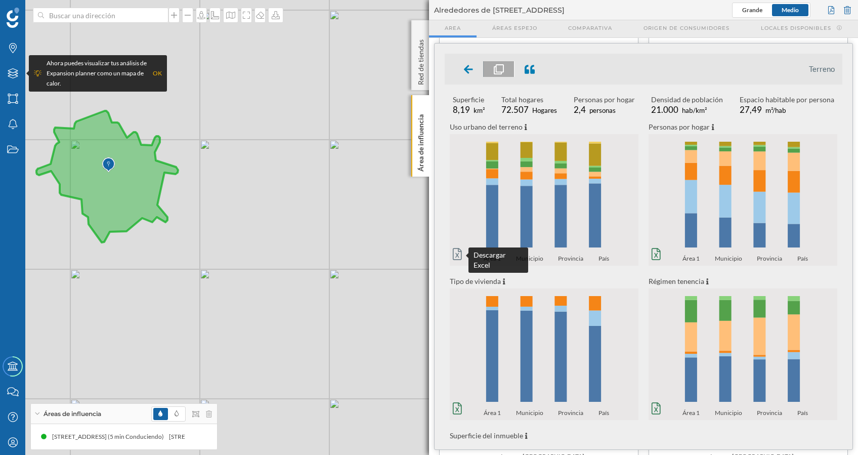
click at [458, 251] on icon at bounding box center [457, 254] width 9 height 12
click at [470, 70] on icon at bounding box center [468, 69] width 9 height 10
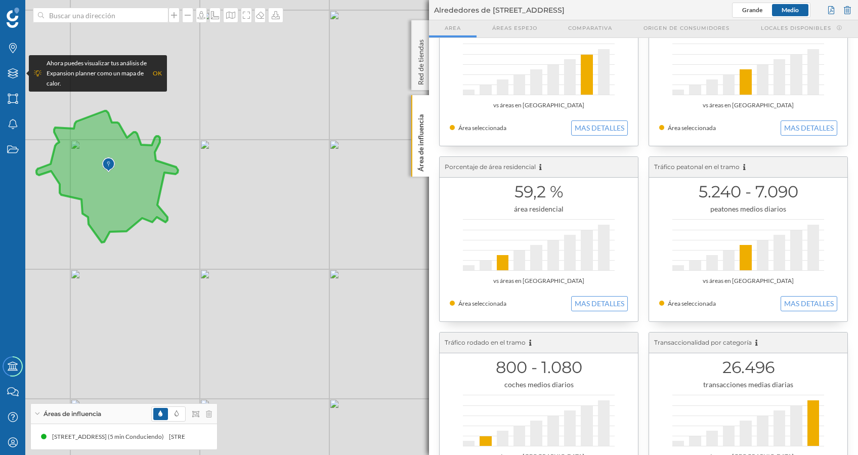
scroll to position [135, 0]
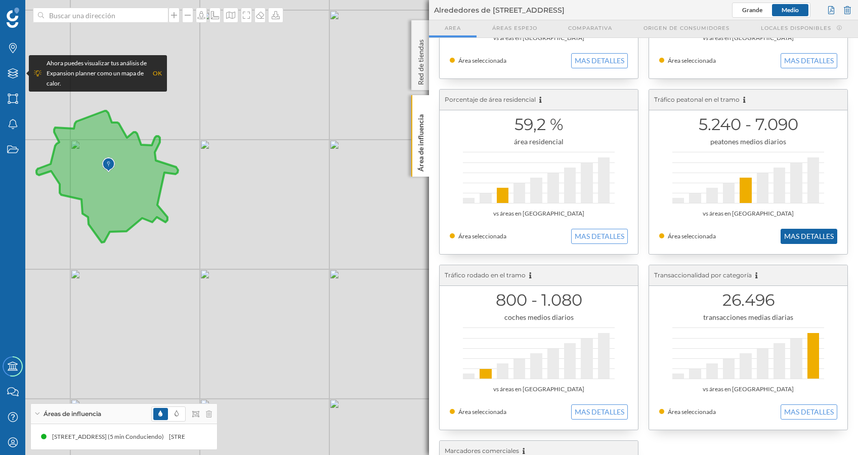
click at [787, 238] on button "MAS DETALLES" at bounding box center [809, 236] width 57 height 15
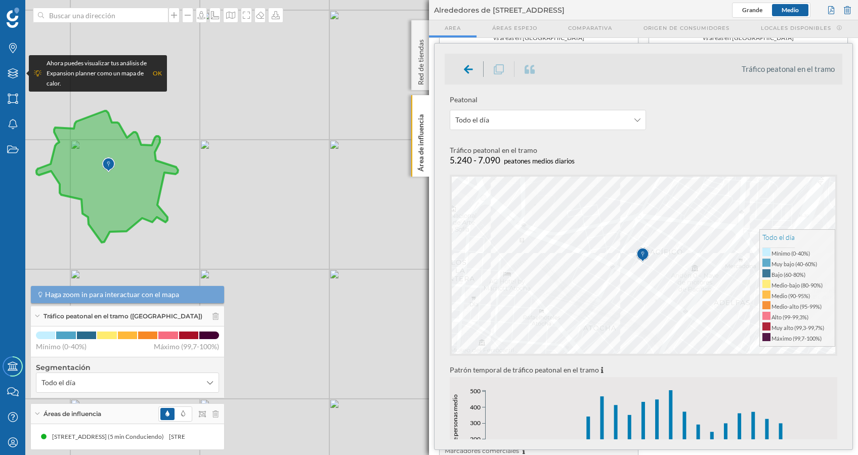
scroll to position [0, 0]
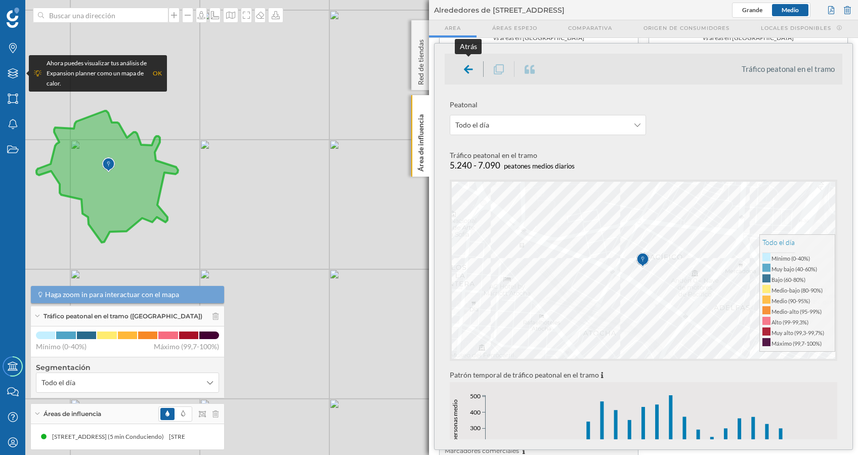
click at [467, 69] on icon at bounding box center [468, 69] width 9 height 10
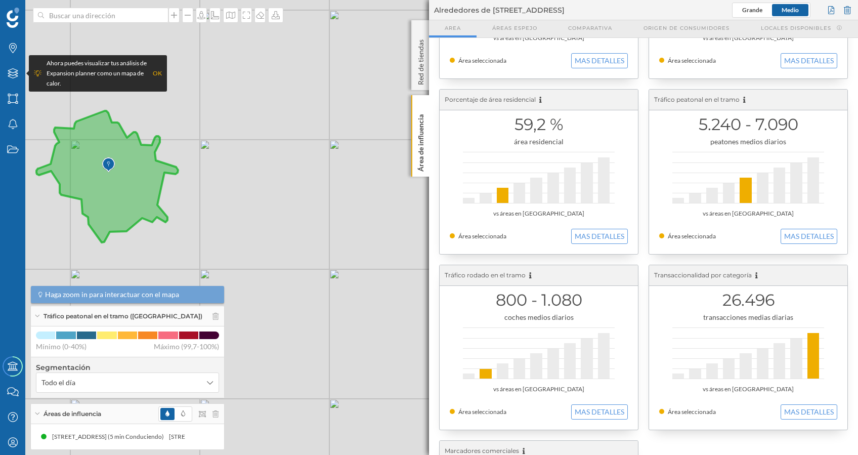
scroll to position [270, 0]
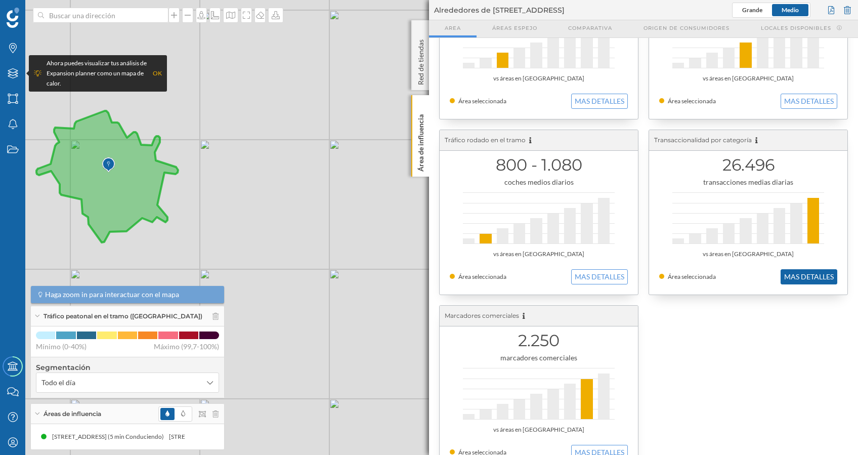
click at [797, 277] on button "MAS DETALLES" at bounding box center [809, 276] width 57 height 15
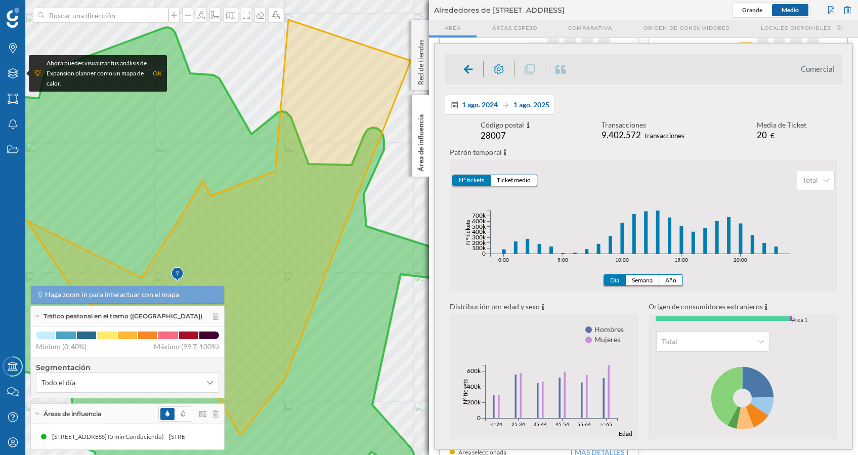
click at [473, 179] on button "Nº tickets" at bounding box center [472, 180] width 38 height 11
click at [517, 182] on button "Ticket medio" at bounding box center [514, 180] width 46 height 11
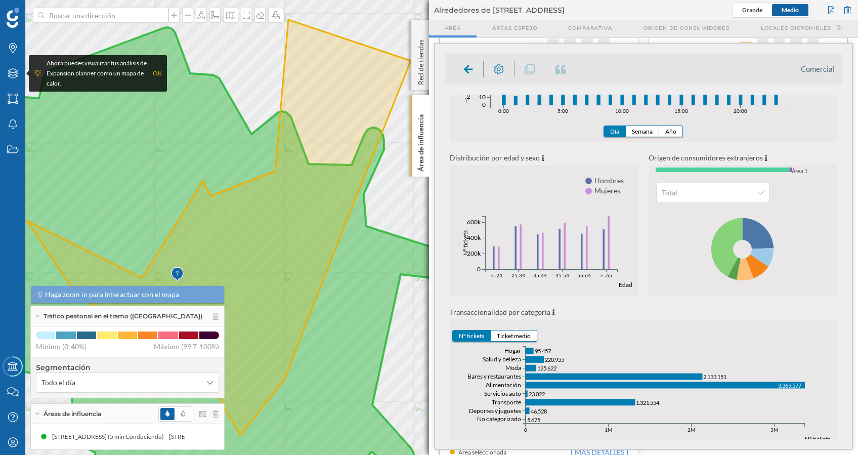
scroll to position [171, 0]
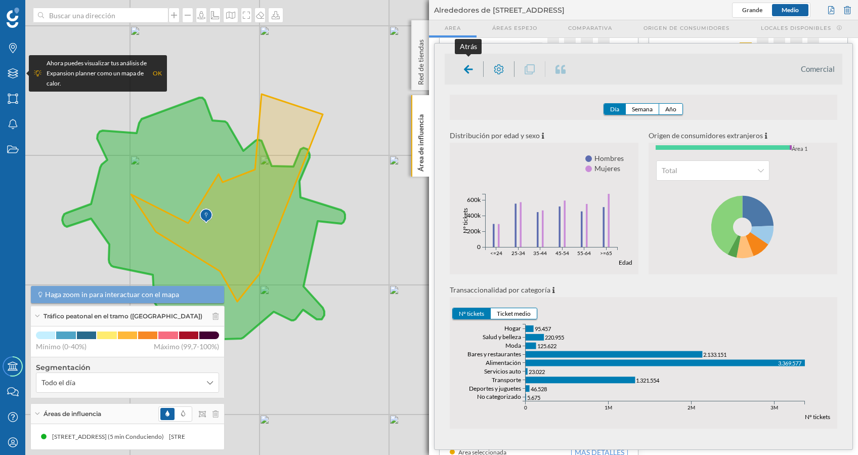
click at [469, 65] on icon at bounding box center [468, 69] width 9 height 10
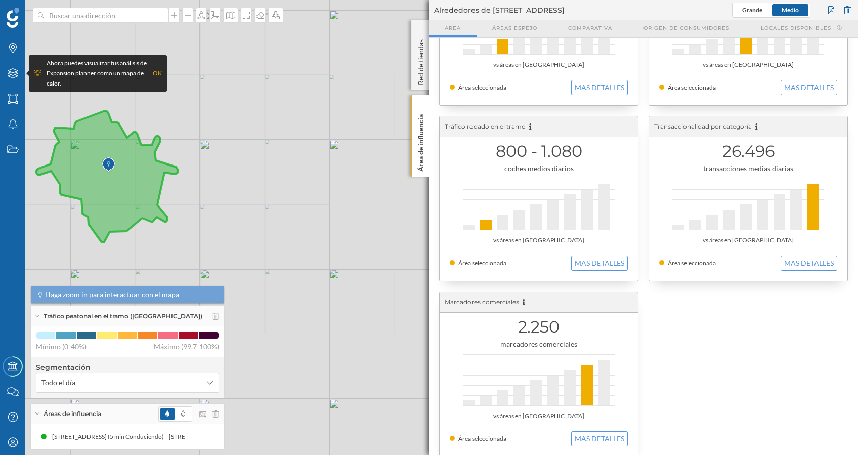
scroll to position [294, 0]
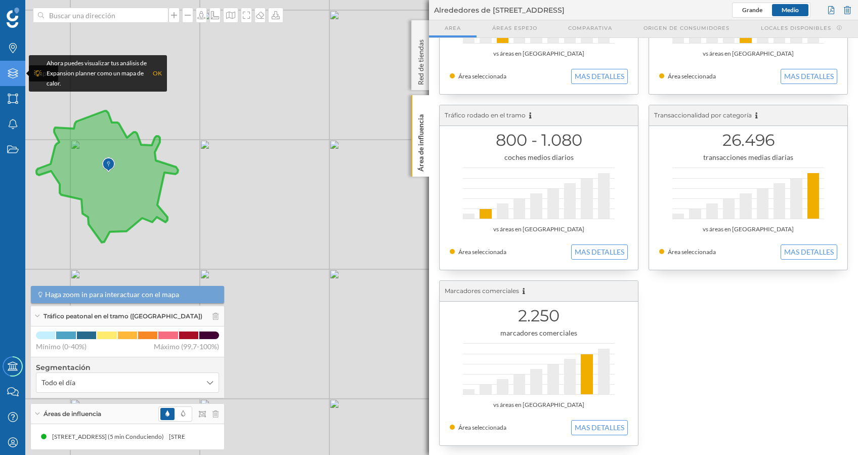
click at [12, 77] on icon "Capas" at bounding box center [13, 73] width 13 height 10
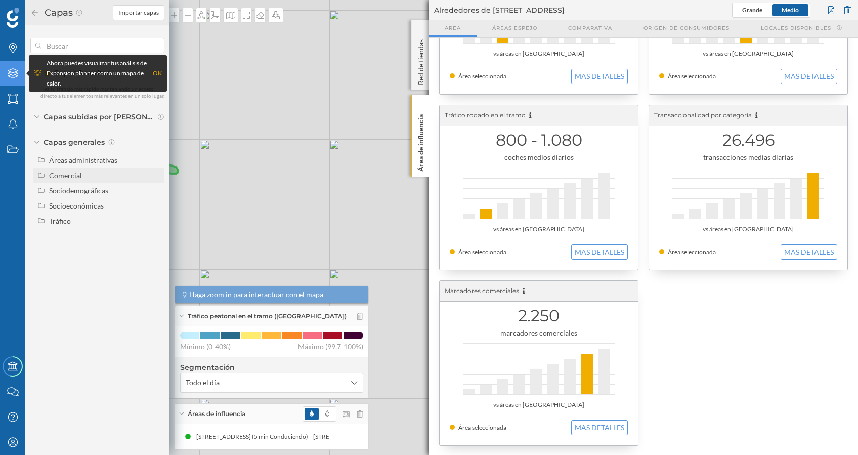
click at [40, 175] on icon at bounding box center [41, 175] width 8 height 6
click at [14, 151] on icon "Estados" at bounding box center [13, 149] width 13 height 10
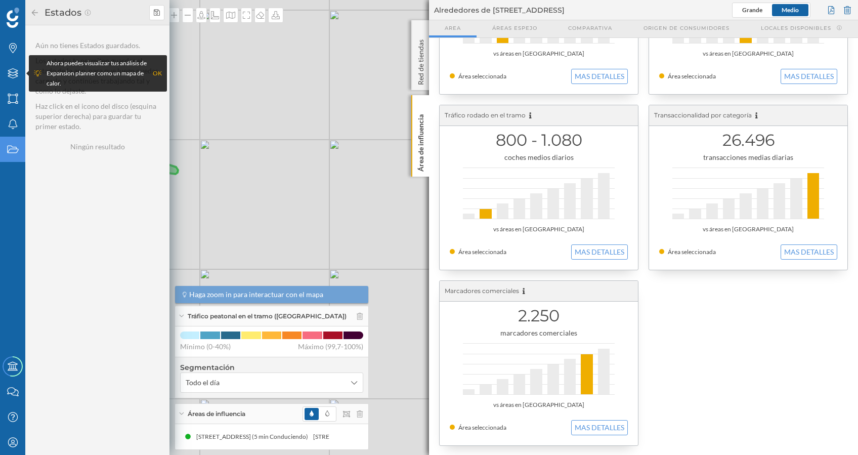
click at [15, 152] on icon "Estados" at bounding box center [13, 149] width 13 height 10
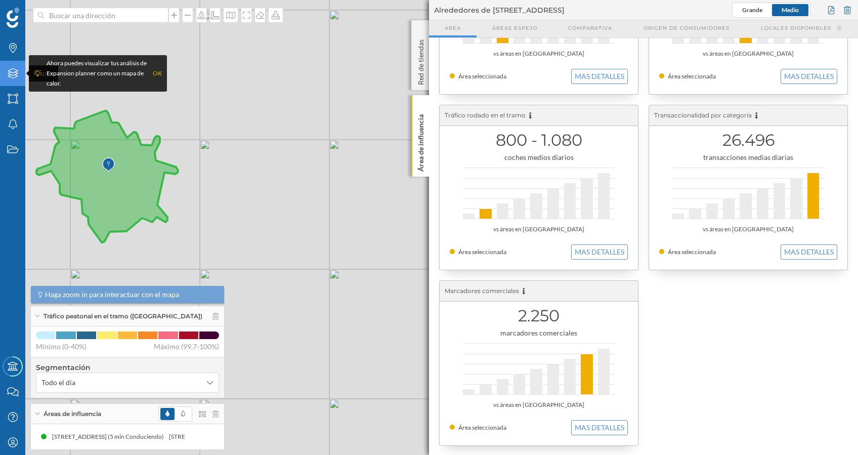
click at [17, 73] on icon at bounding box center [13, 73] width 10 height 10
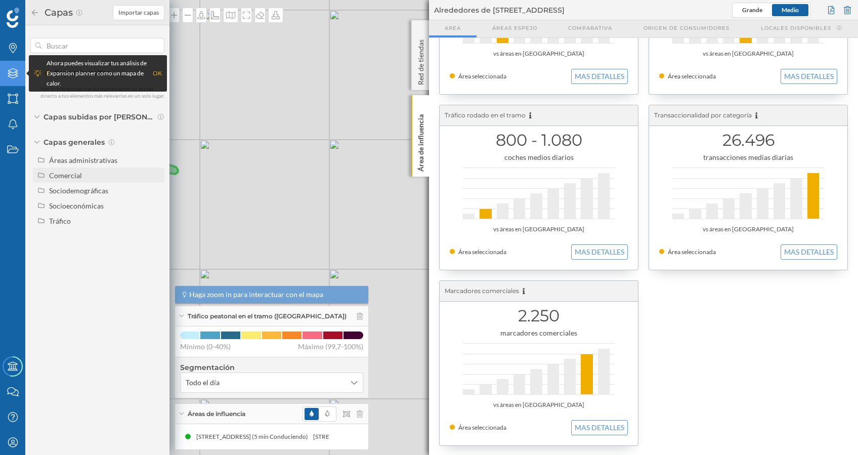
click at [41, 173] on icon at bounding box center [41, 175] width 8 height 6
click at [587, 249] on button "MAS DETALLES" at bounding box center [599, 251] width 57 height 15
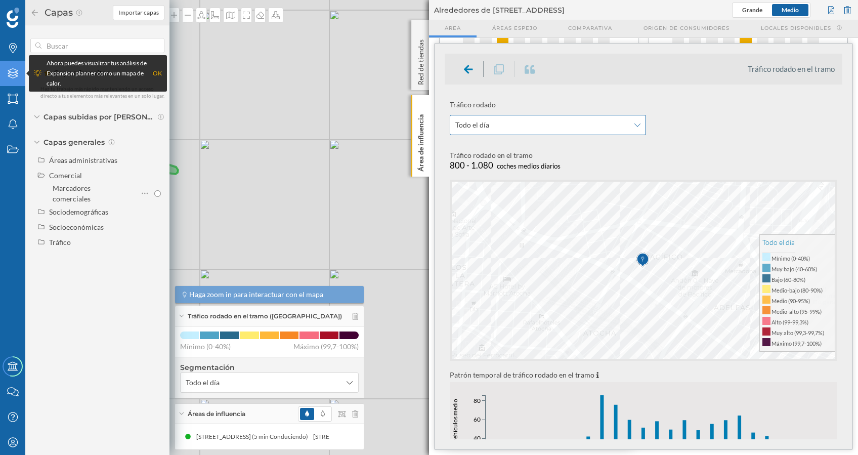
click at [641, 122] on div "Todo el día" at bounding box center [548, 125] width 196 height 20
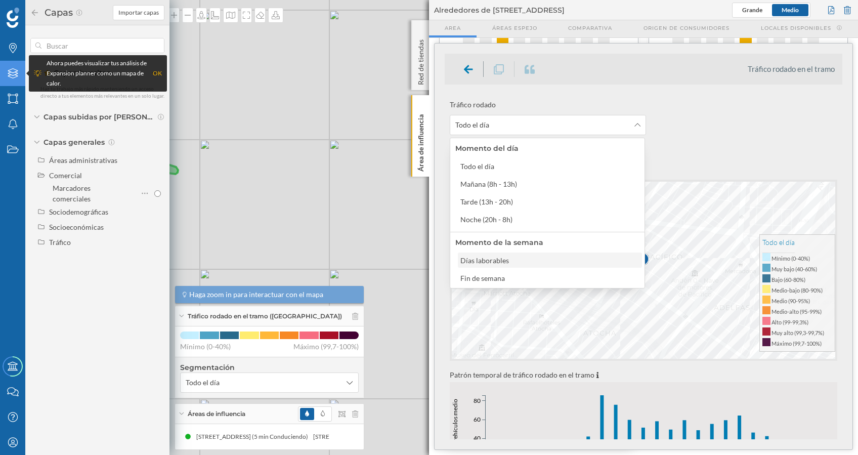
click at [468, 261] on div "Días laborables" at bounding box center [484, 260] width 49 height 9
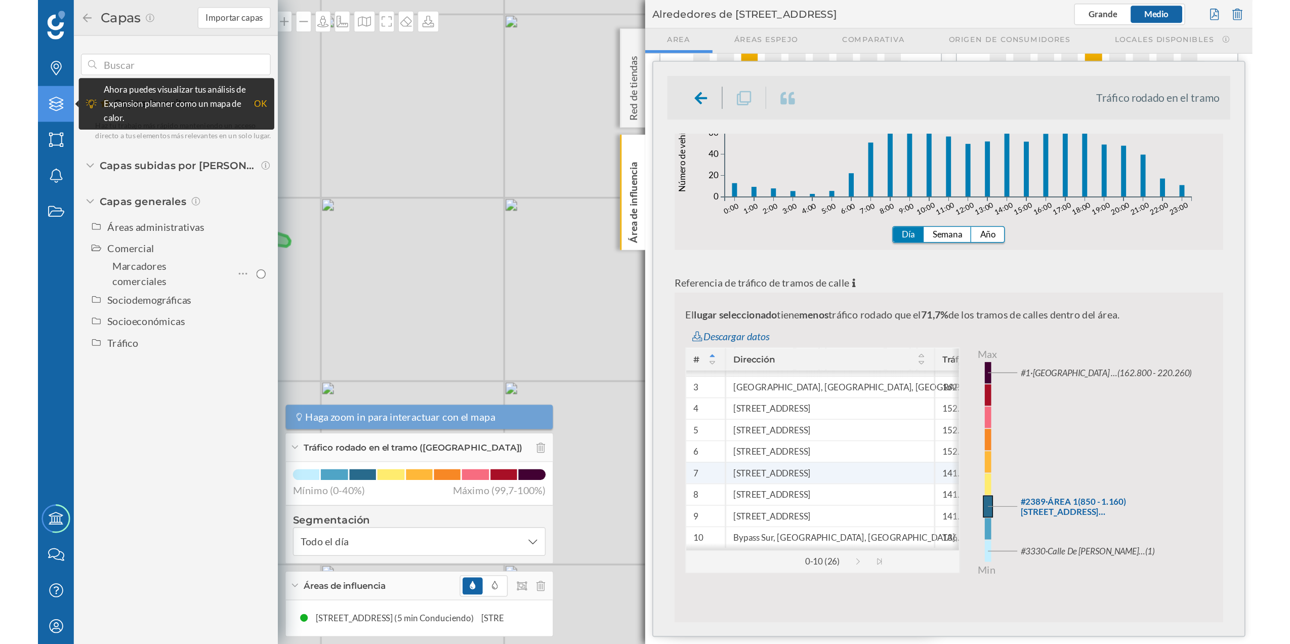
scroll to position [472, 0]
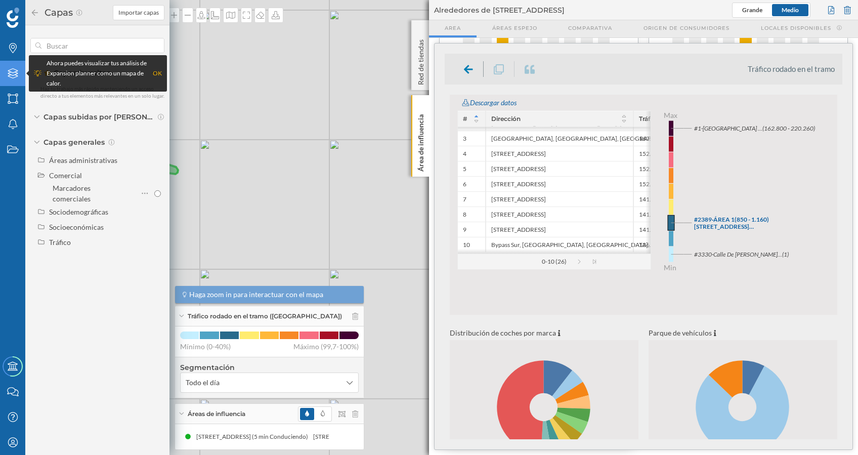
click at [383, 200] on div "© Mapbox © OpenStreetMap Improve this map" at bounding box center [429, 227] width 858 height 455
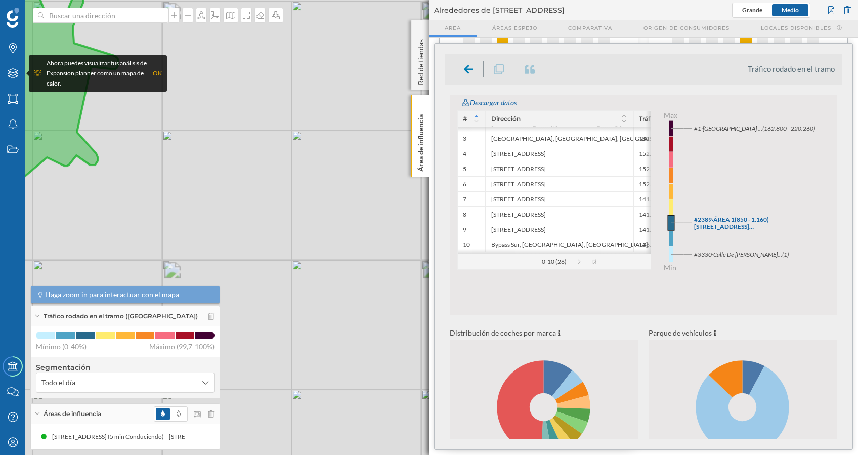
drag, startPoint x: 189, startPoint y: 231, endPoint x: 327, endPoint y: 266, distance: 142.0
click at [320, 264] on div "© Mapbox © OpenStreetMap Improve this map" at bounding box center [429, 227] width 858 height 455
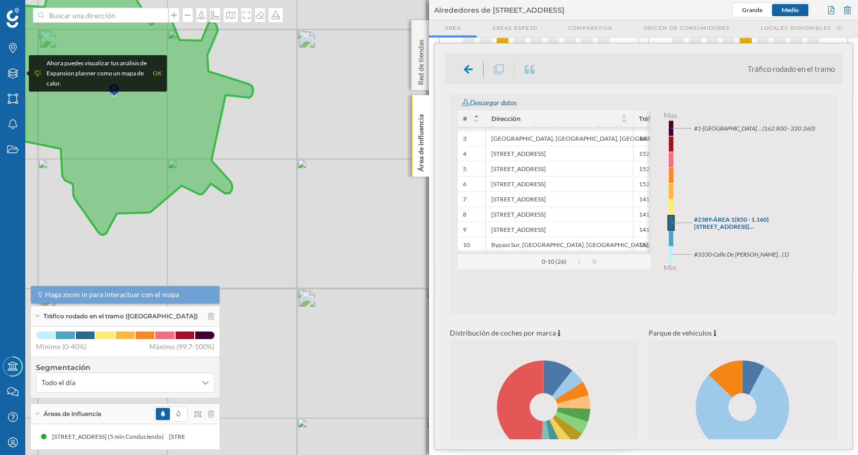
drag, startPoint x: 251, startPoint y: 246, endPoint x: 305, endPoint y: 299, distance: 75.1
click at [302, 297] on div "© Mapbox © OpenStreetMap Improve this map" at bounding box center [429, 227] width 858 height 455
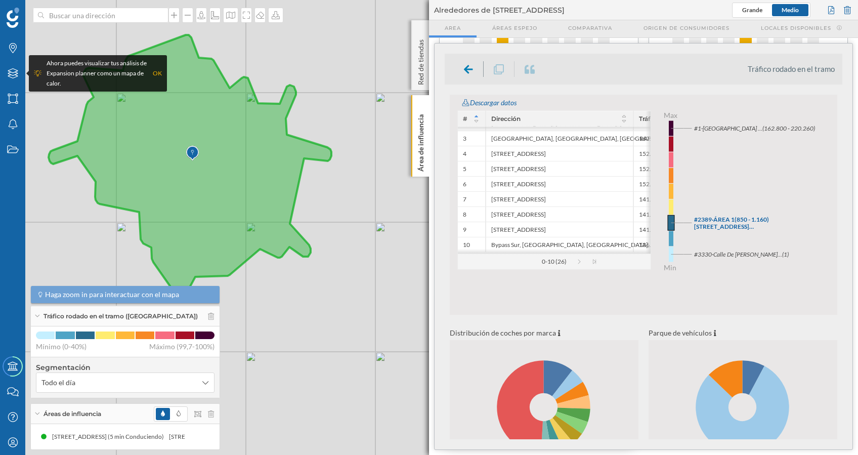
drag, startPoint x: 185, startPoint y: 218, endPoint x: 260, endPoint y: 273, distance: 93.7
click at [259, 273] on icon at bounding box center [190, 166] width 283 height 263
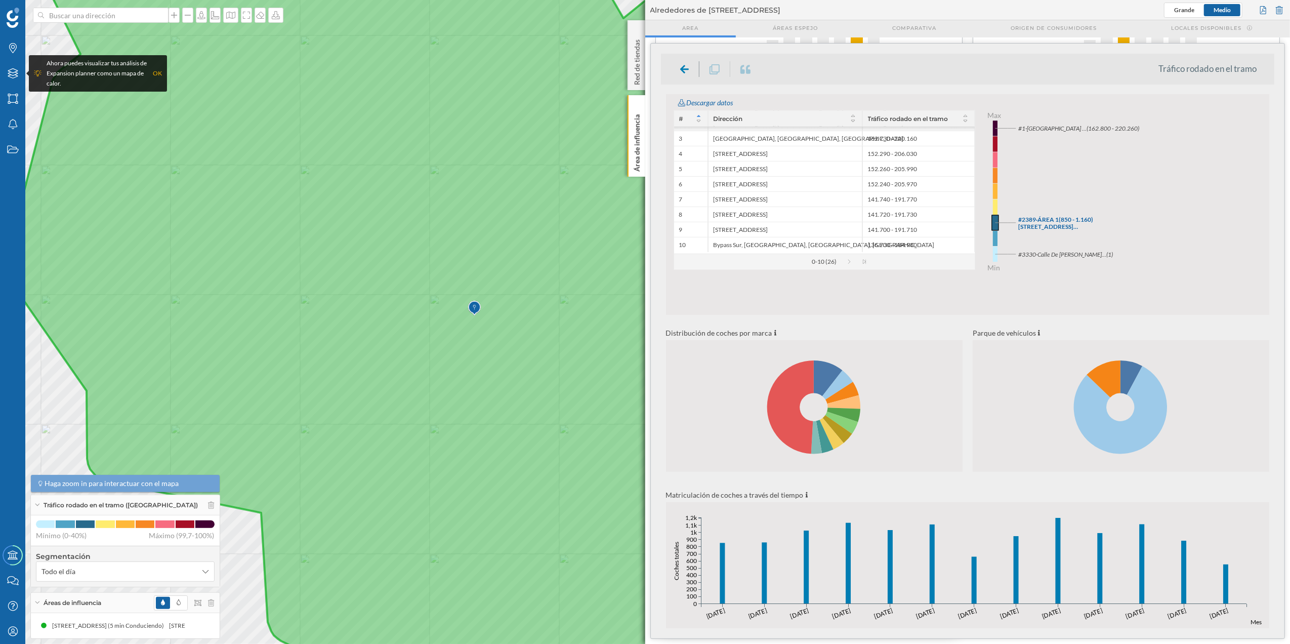
scroll to position [0, 0]
